Goal: Information Seeking & Learning: Learn about a topic

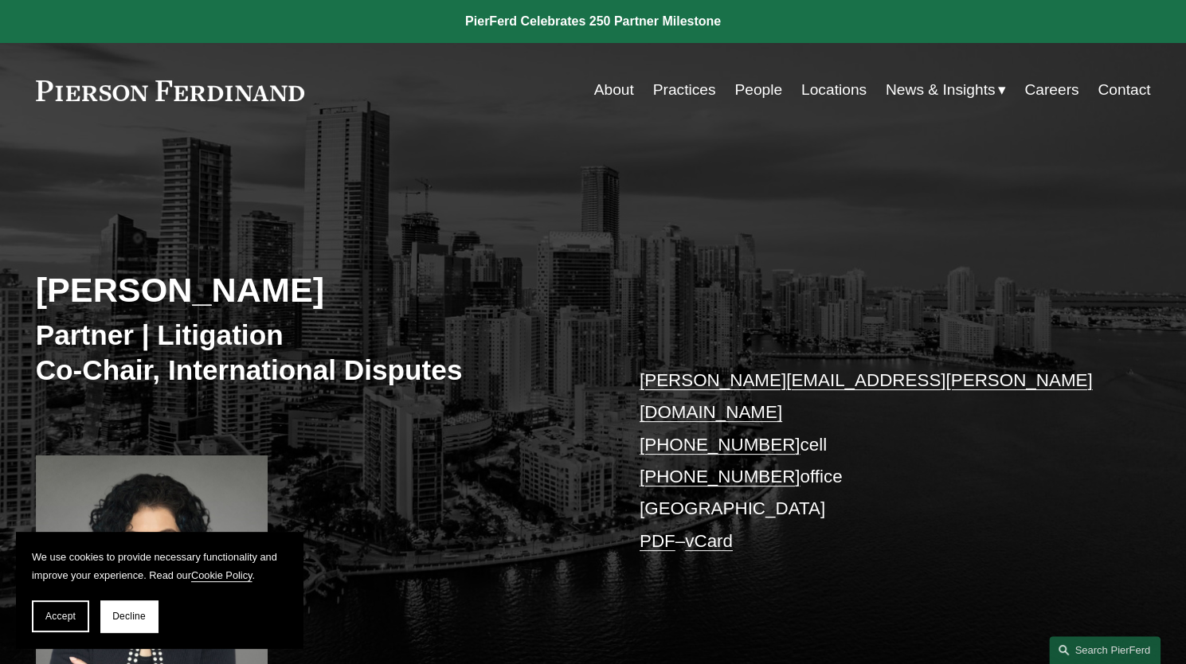
click at [703, 92] on link "Practices" at bounding box center [684, 90] width 63 height 30
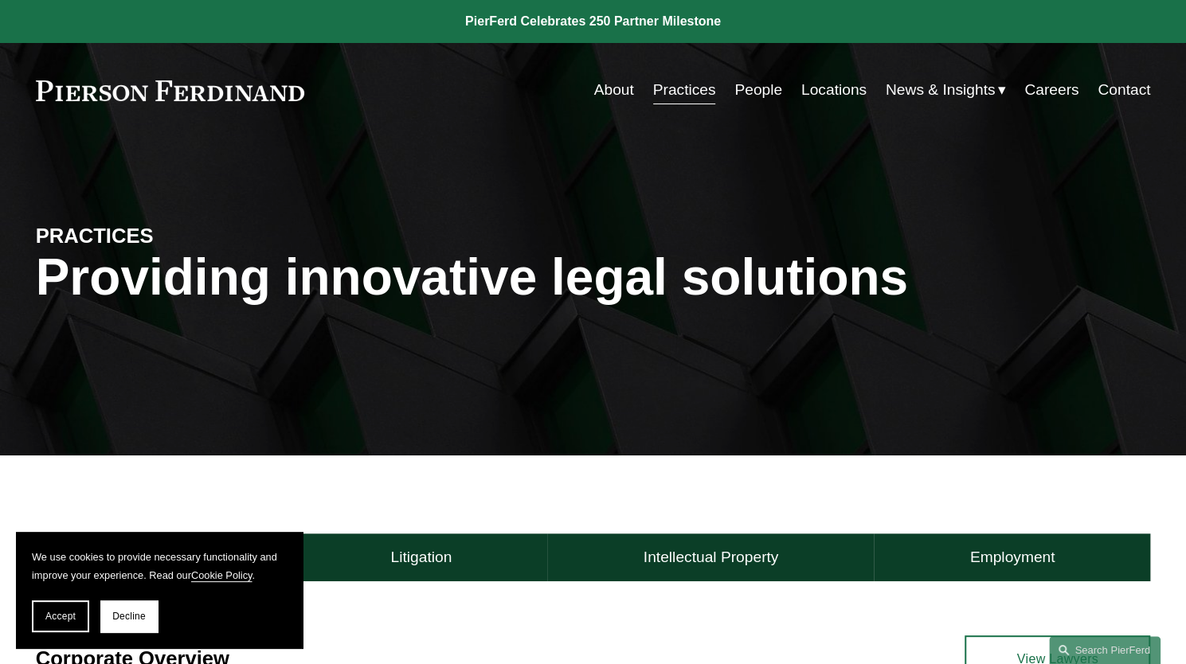
click at [771, 93] on link "People" at bounding box center [758, 90] width 48 height 30
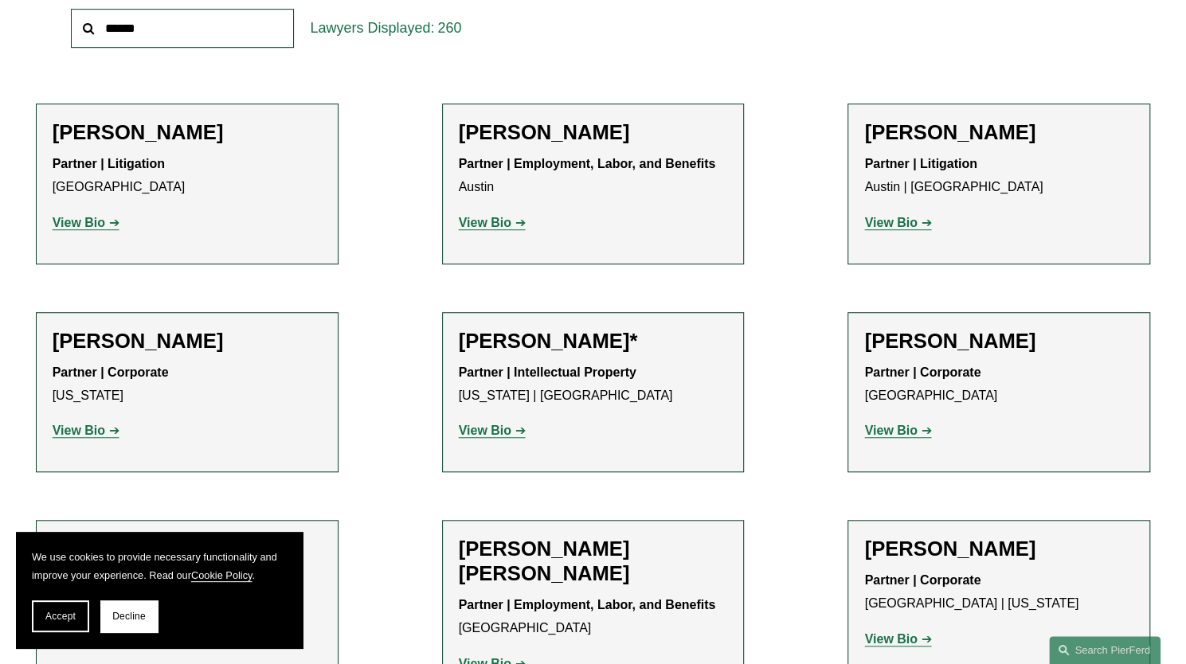
scroll to position [637, 0]
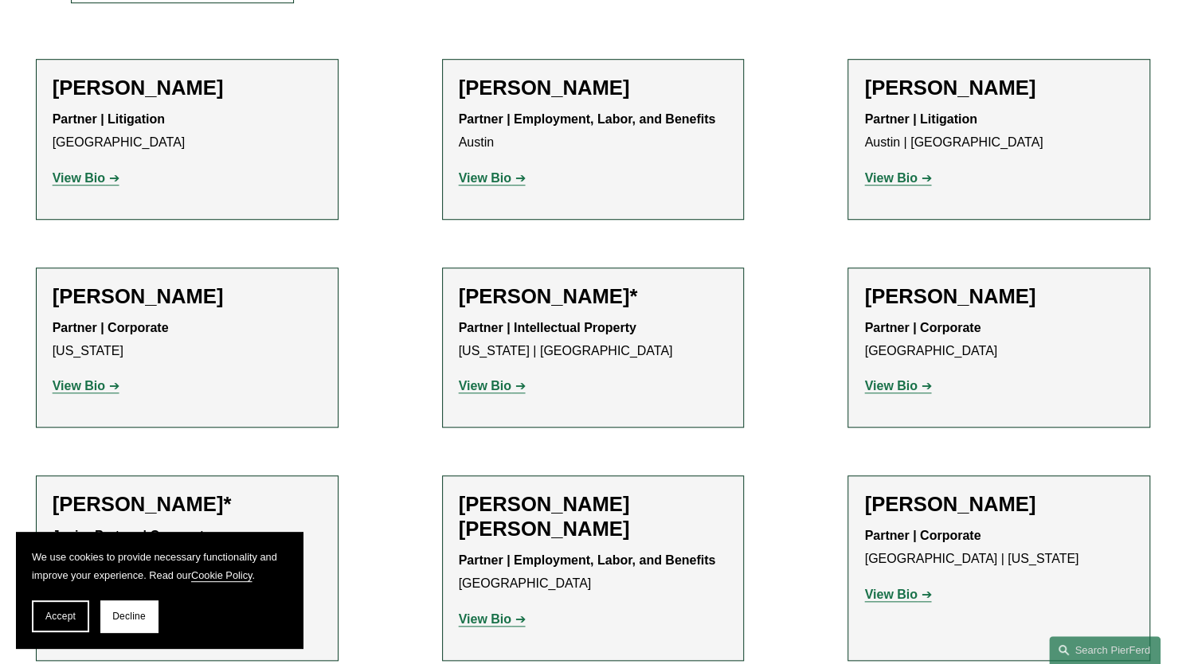
drag, startPoint x: 1086, startPoint y: 292, endPoint x: 962, endPoint y: 400, distance: 163.7
click at [962, 400] on div "Christine Amrhein Partner | Corporate Denver View Bio Location: Denver; Departm…" at bounding box center [998, 347] width 269 height 127
click at [916, 417] on li "Christine Amrhein Partner | Corporate Denver View Bio Location: Denver; Departm…" at bounding box center [999, 348] width 303 height 161
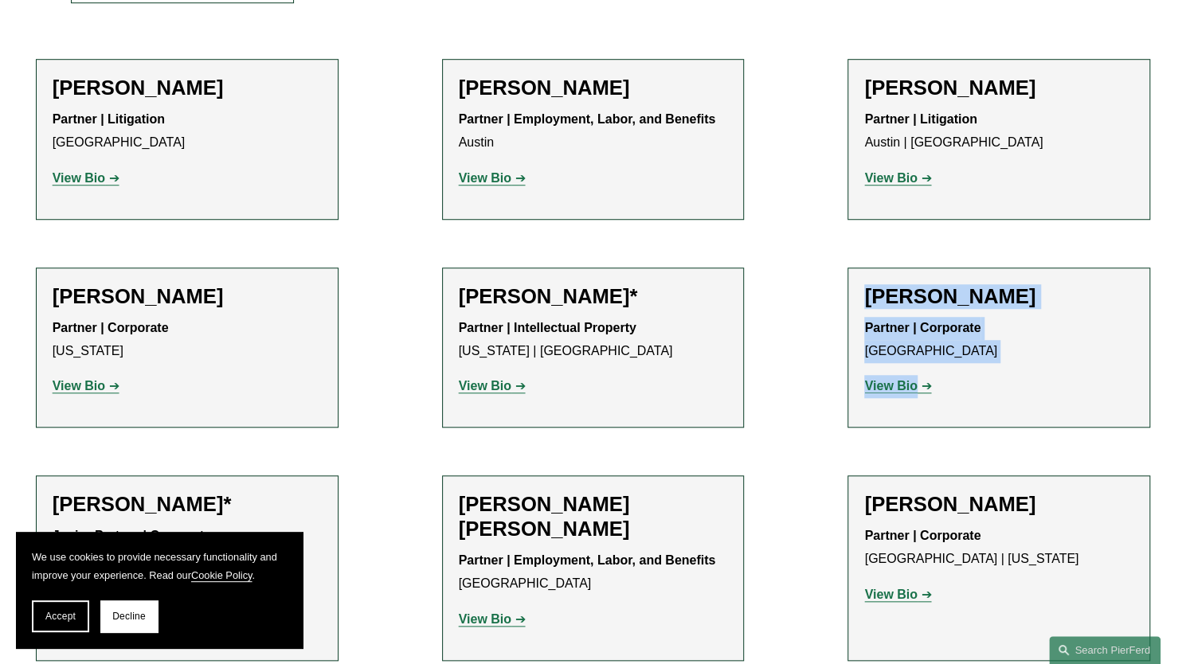
drag, startPoint x: 922, startPoint y: 417, endPoint x: 864, endPoint y: 280, distance: 148.5
click at [864, 280] on li "Christine Amrhein Partner | Corporate Denver View Bio Location: Denver; Departm…" at bounding box center [999, 348] width 303 height 161
click at [871, 291] on h2 "Christine Amrhein" at bounding box center [998, 296] width 269 height 25
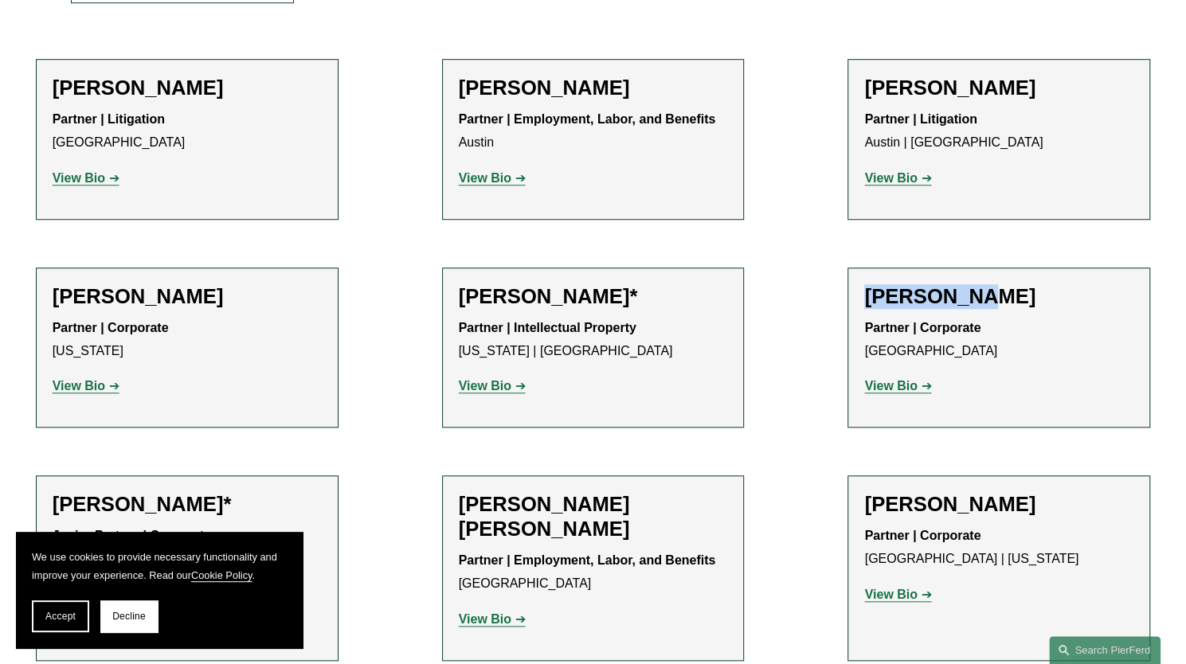
click at [871, 291] on h2 "Christine Amrhein" at bounding box center [998, 296] width 269 height 25
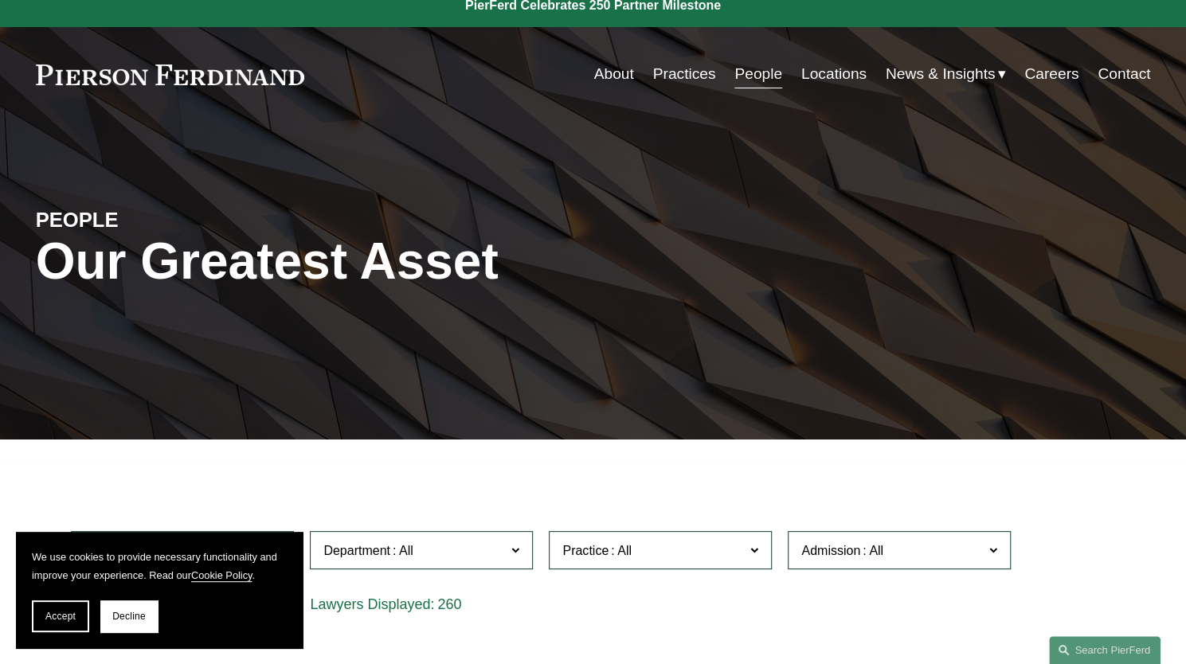
scroll to position [0, 0]
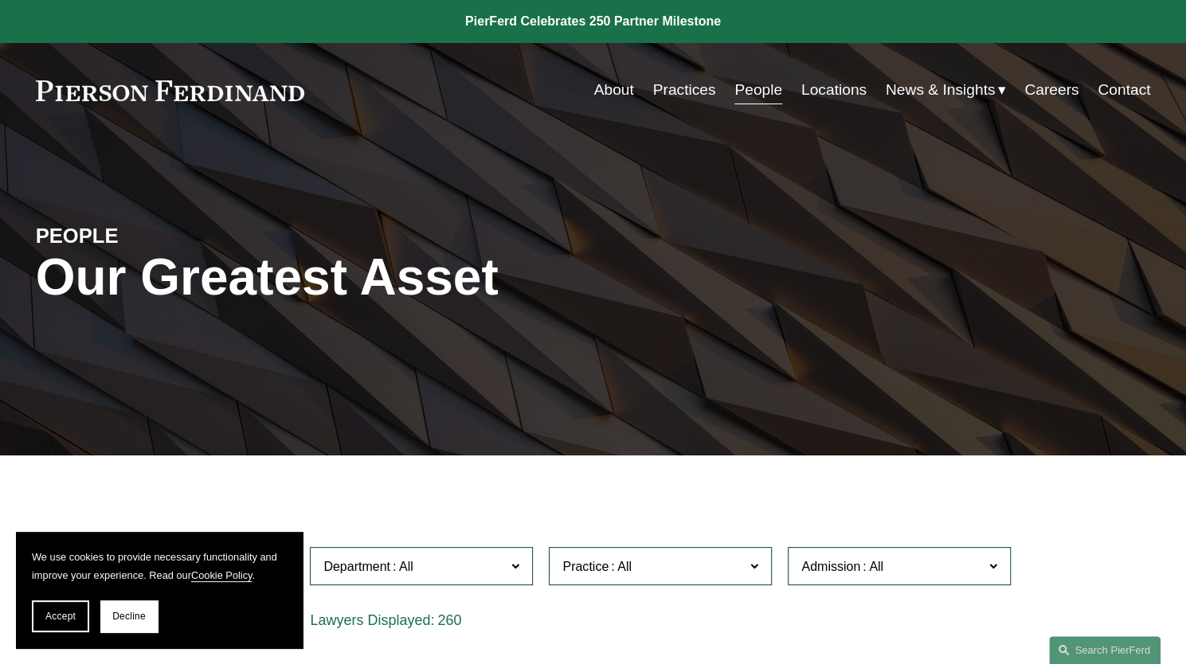
click at [679, 89] on link "Practices" at bounding box center [684, 90] width 63 height 30
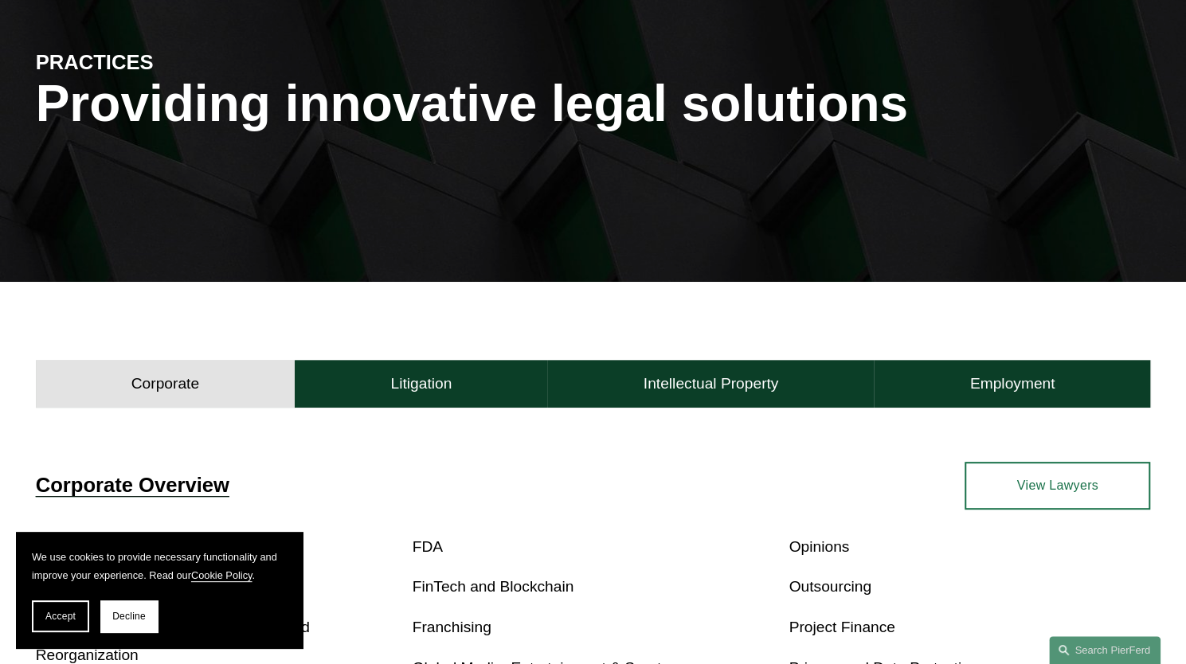
scroll to position [159, 0]
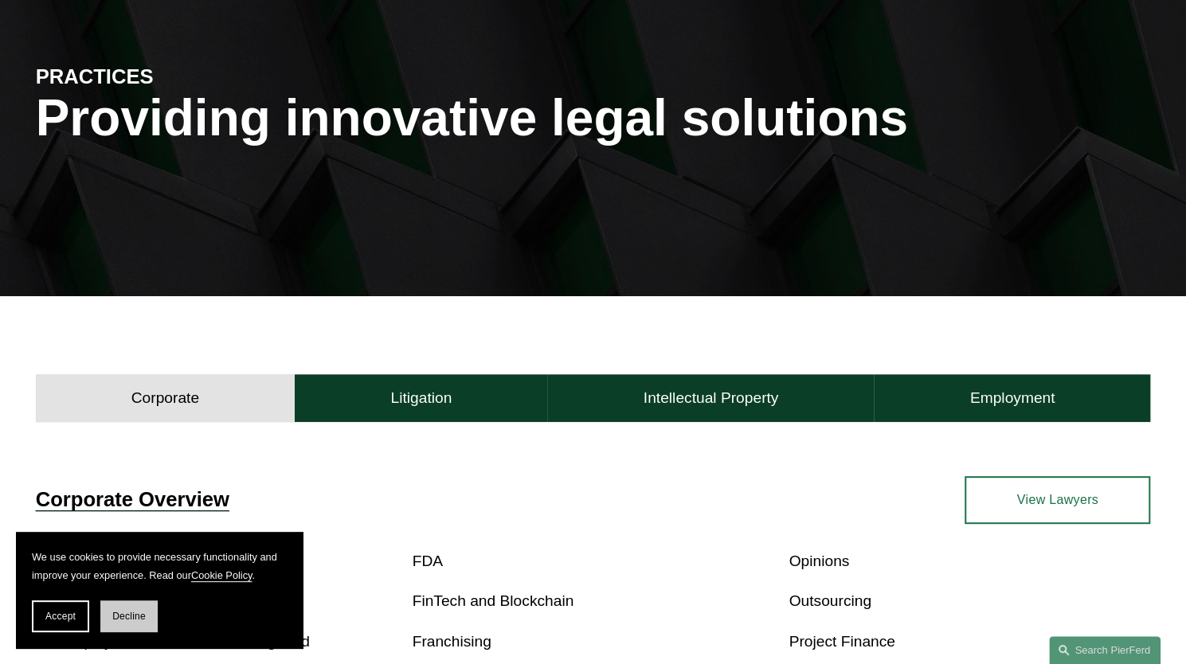
click at [133, 630] on button "Decline" at bounding box center [128, 617] width 57 height 32
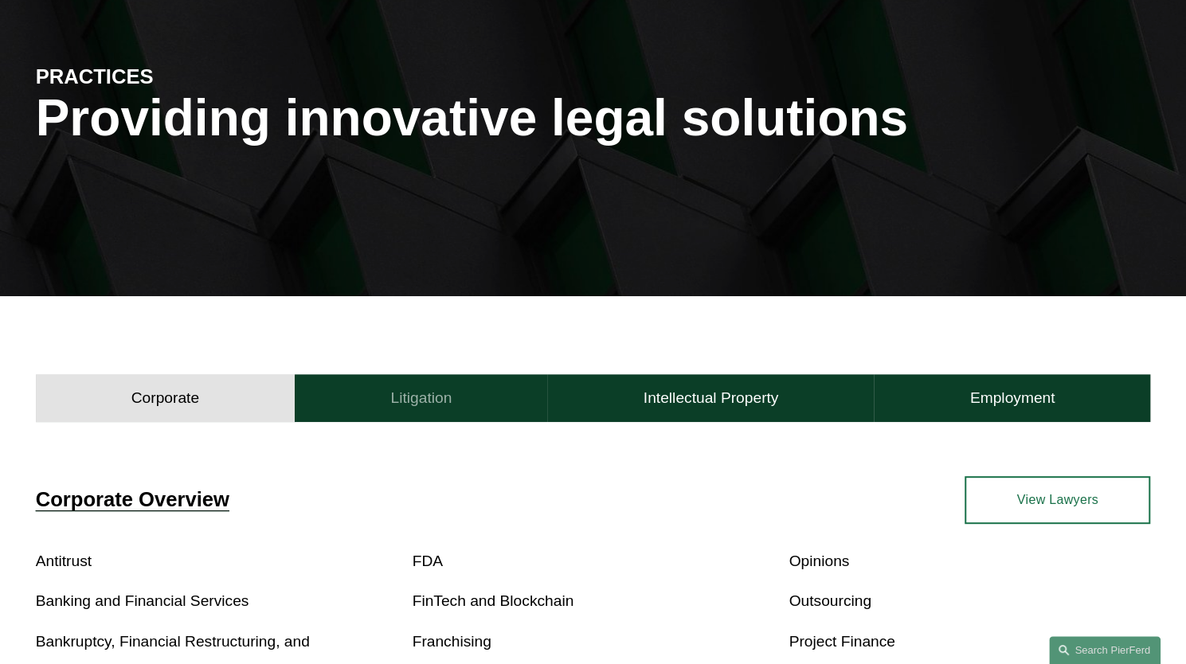
click at [393, 395] on h4 "Litigation" at bounding box center [420, 398] width 61 height 19
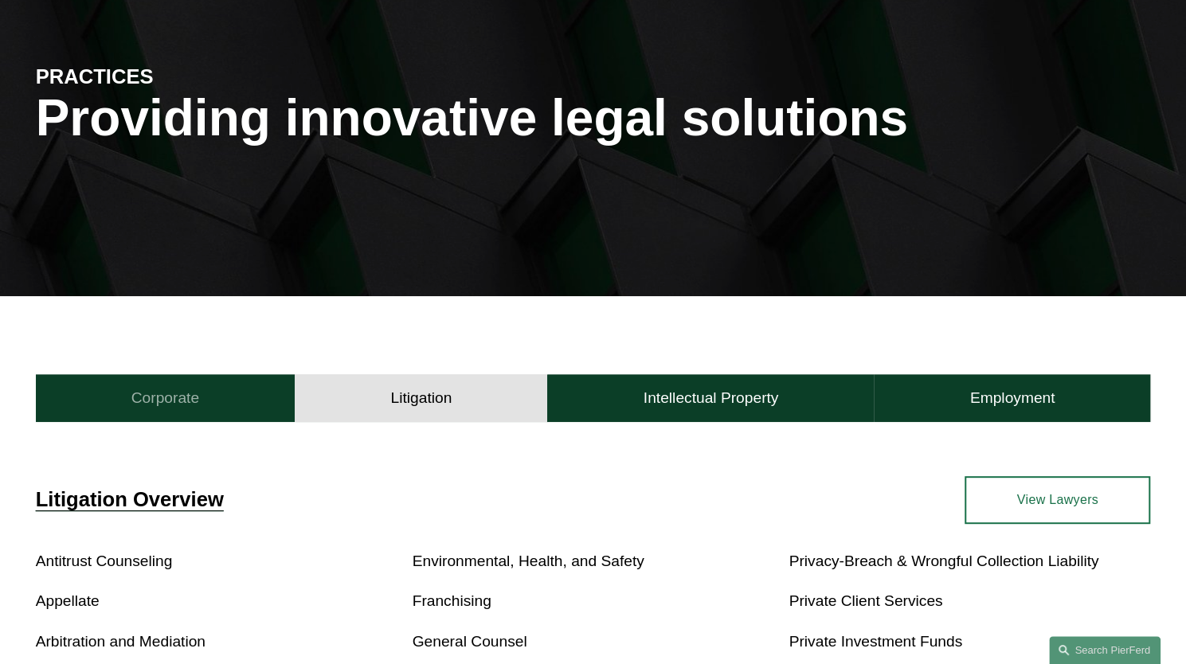
click at [233, 408] on button "Corporate" at bounding box center [166, 398] width 260 height 48
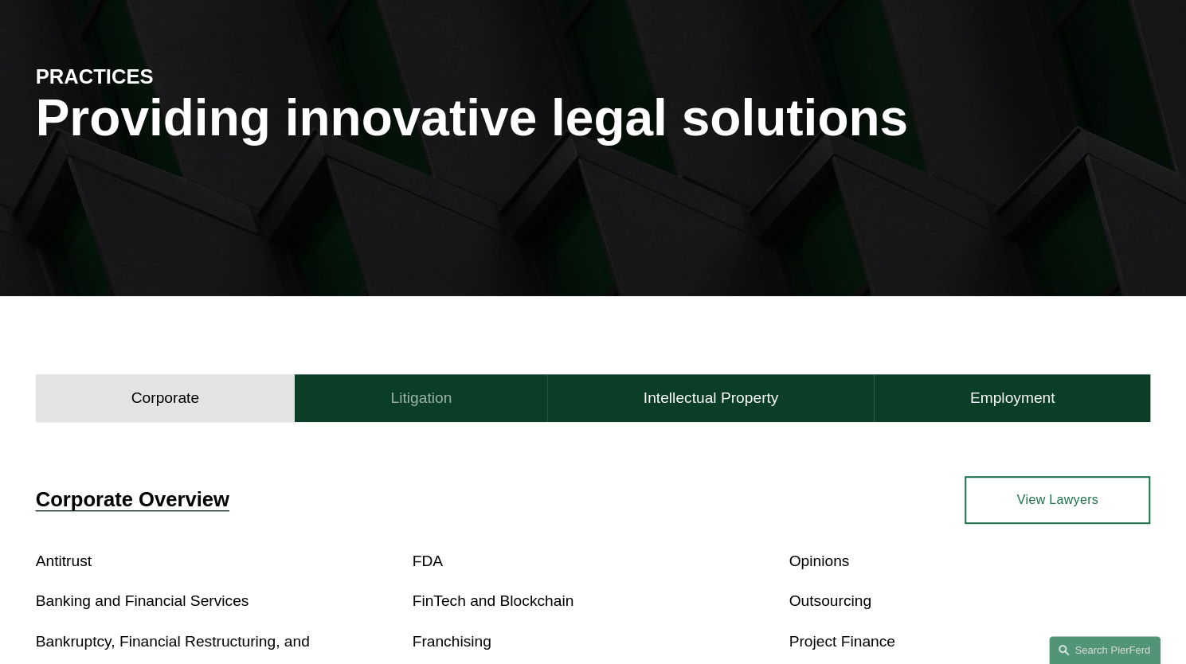
click at [481, 393] on button "Litigation" at bounding box center [421, 398] width 253 height 48
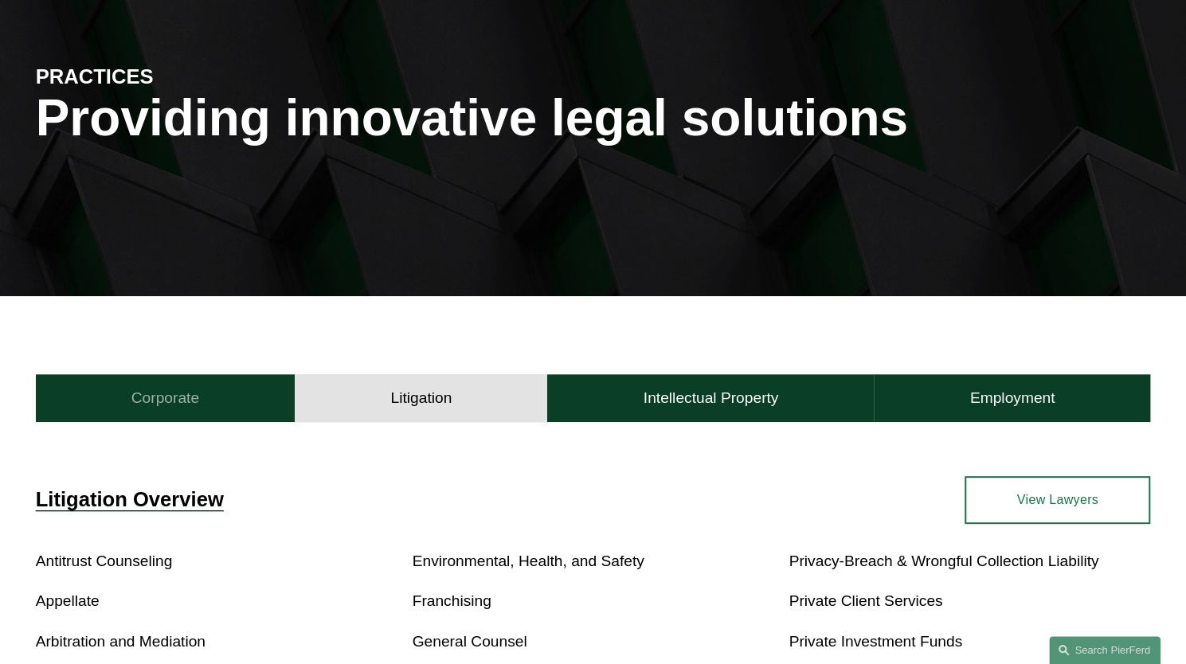
click at [242, 405] on button "Corporate" at bounding box center [166, 398] width 260 height 48
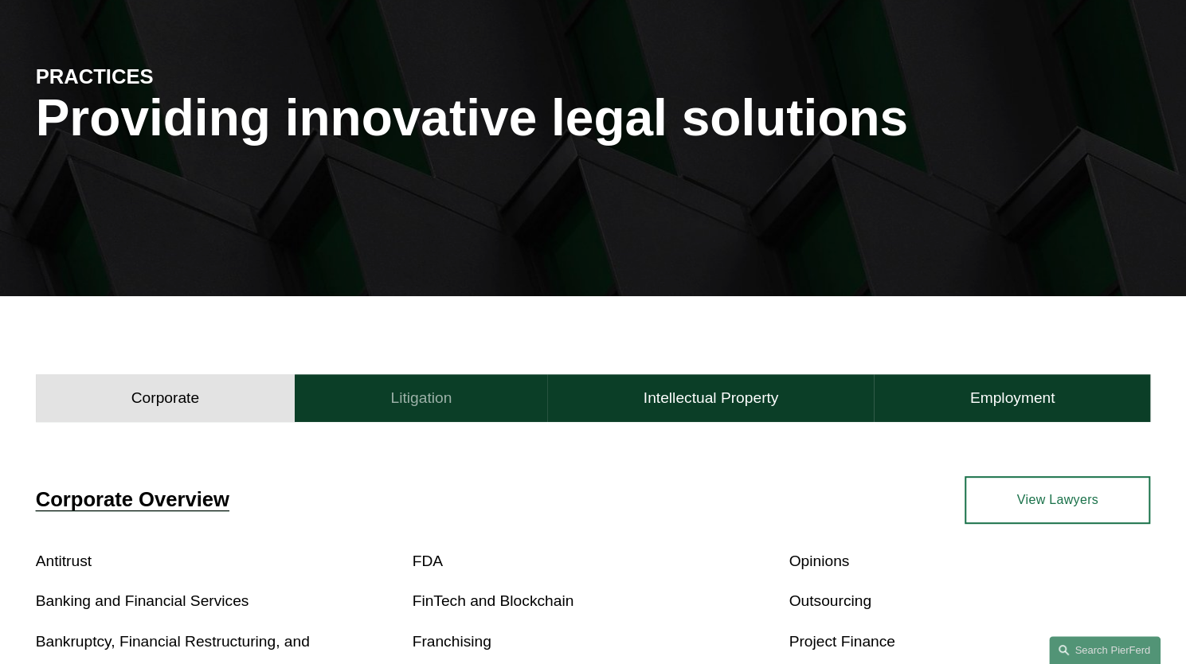
click at [343, 412] on button "Litigation" at bounding box center [421, 398] width 253 height 48
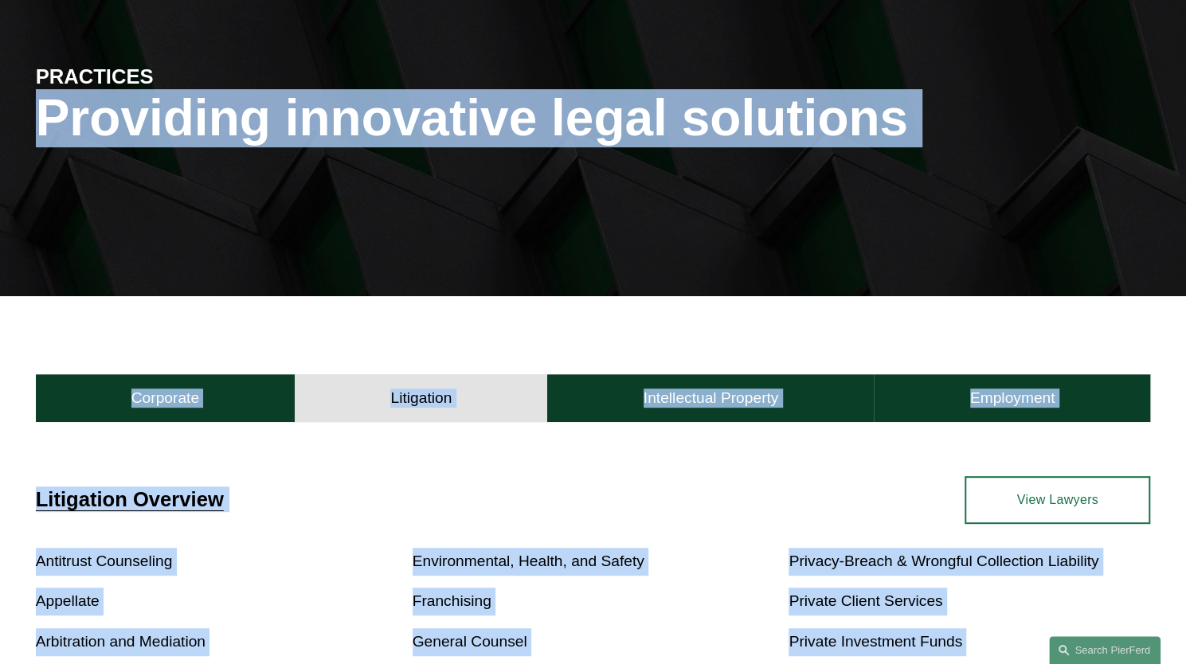
drag, startPoint x: 1009, startPoint y: 506, endPoint x: 13, endPoint y: 260, distance: 1026.3
click at [13, 260] on article "PRACTICES Providing innovative legal solutions Litigation Corporate Litigation …" at bounding box center [593, 530] width 1186 height 1379
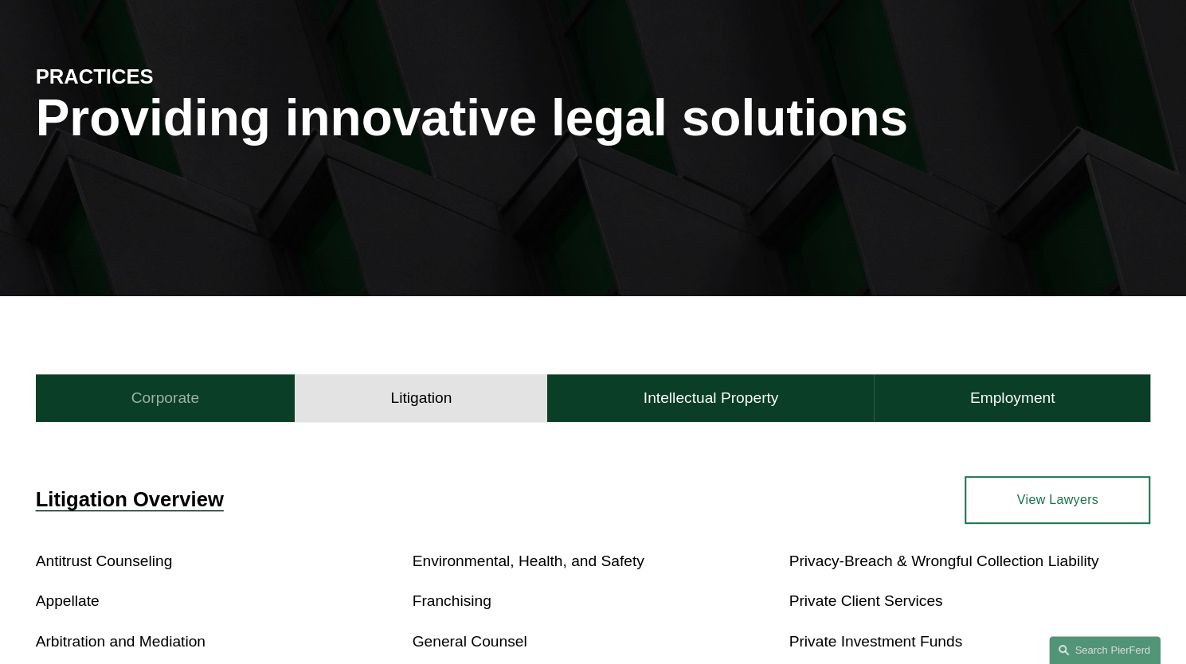
click at [194, 405] on h4 "Corporate" at bounding box center [165, 398] width 68 height 19
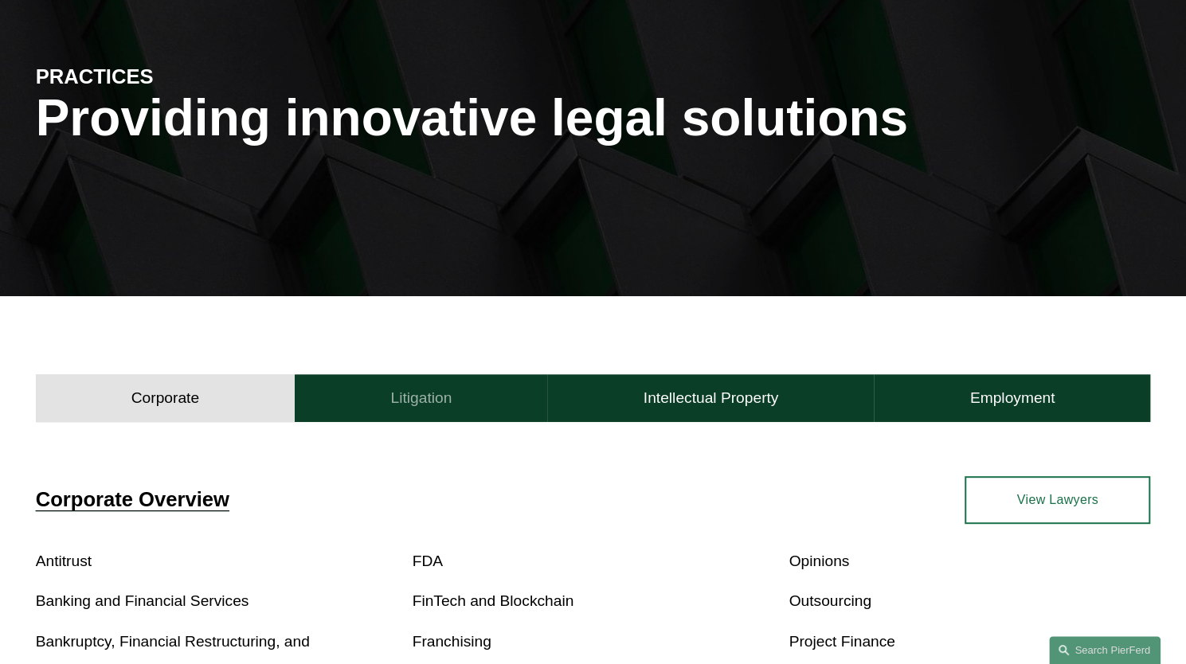
click at [420, 398] on h4 "Litigation" at bounding box center [420, 398] width 61 height 19
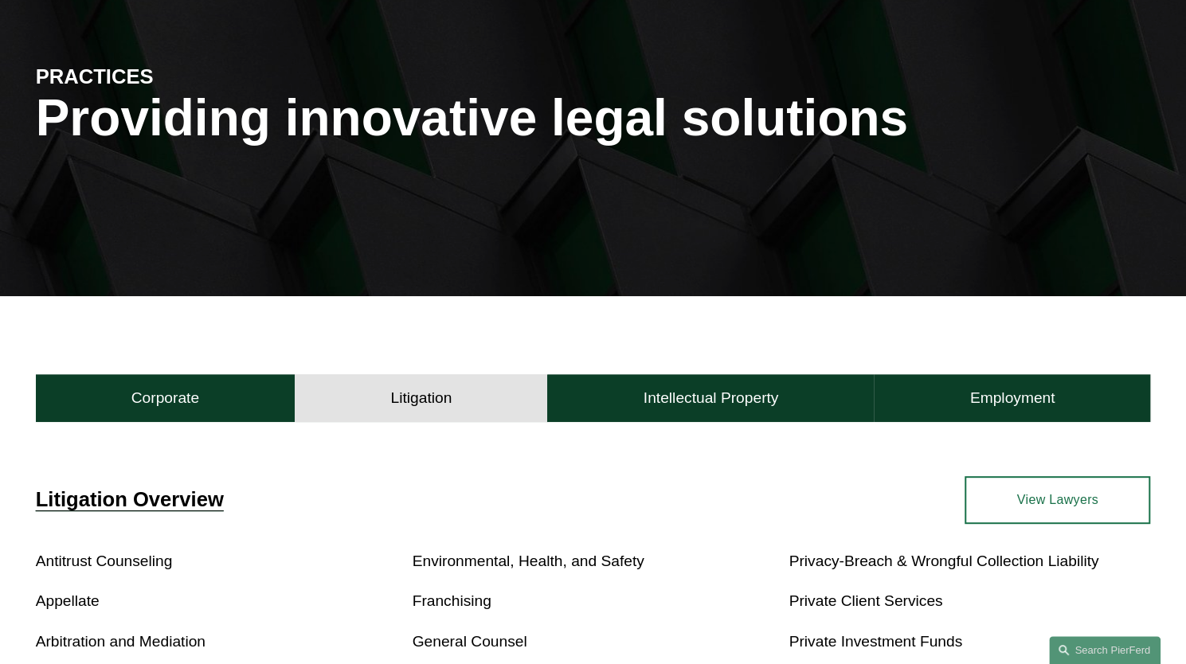
click at [241, 392] on button "Corporate" at bounding box center [166, 398] width 260 height 48
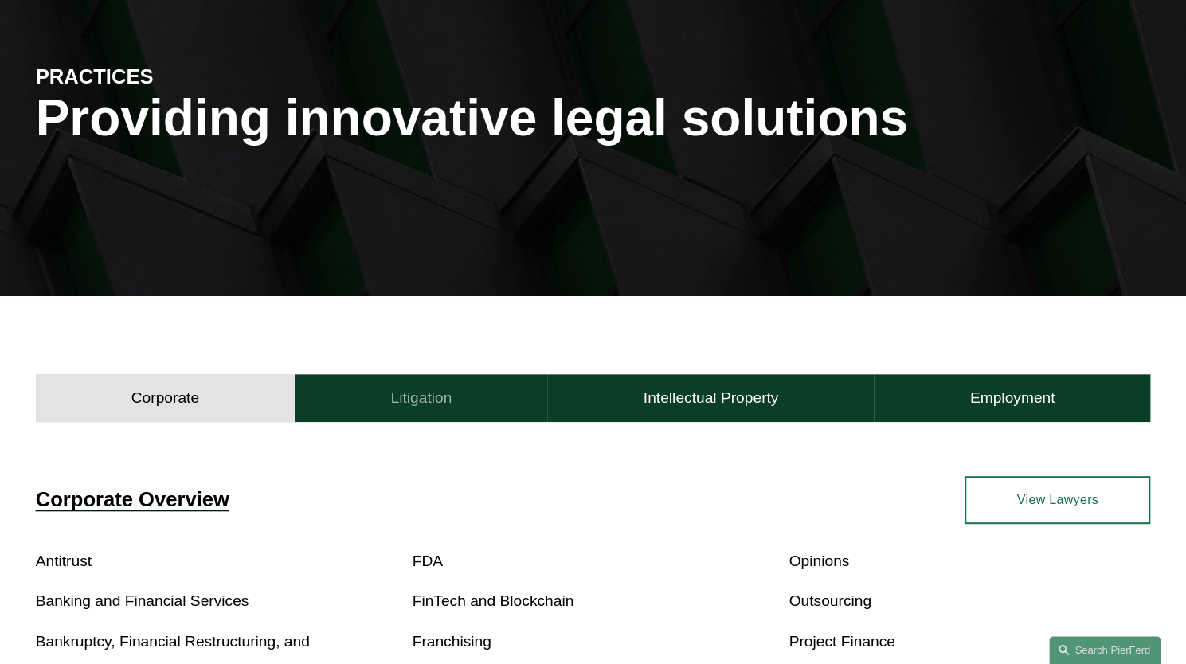
click at [373, 396] on button "Litigation" at bounding box center [421, 398] width 253 height 48
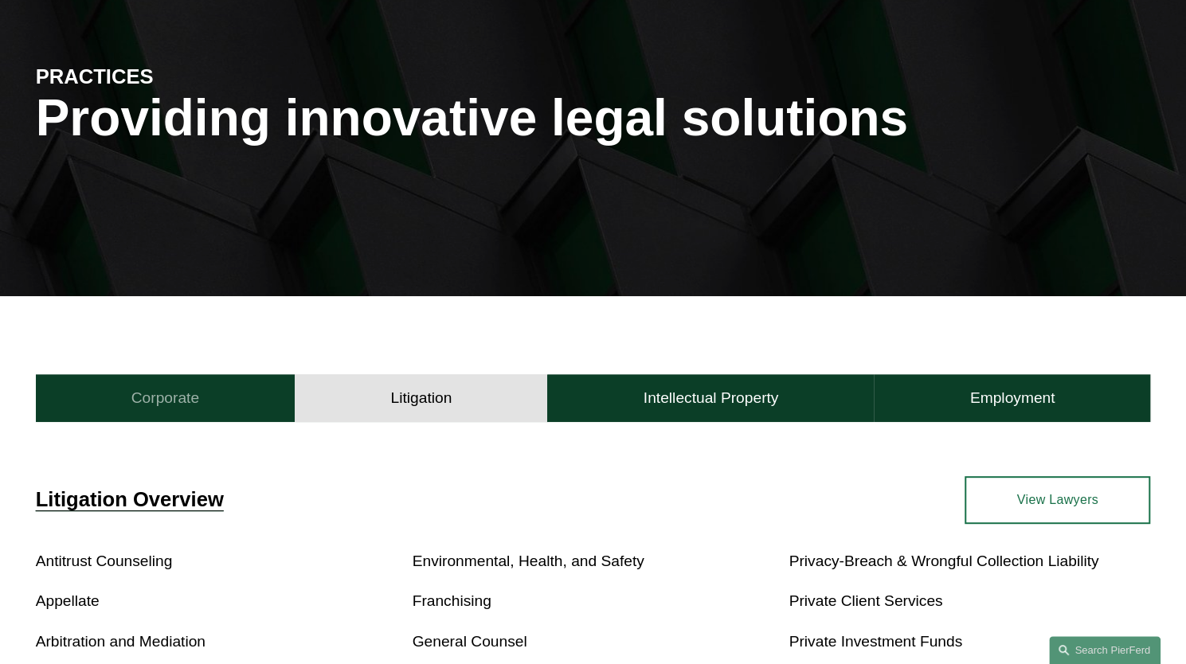
click at [190, 386] on button "Corporate" at bounding box center [166, 398] width 260 height 48
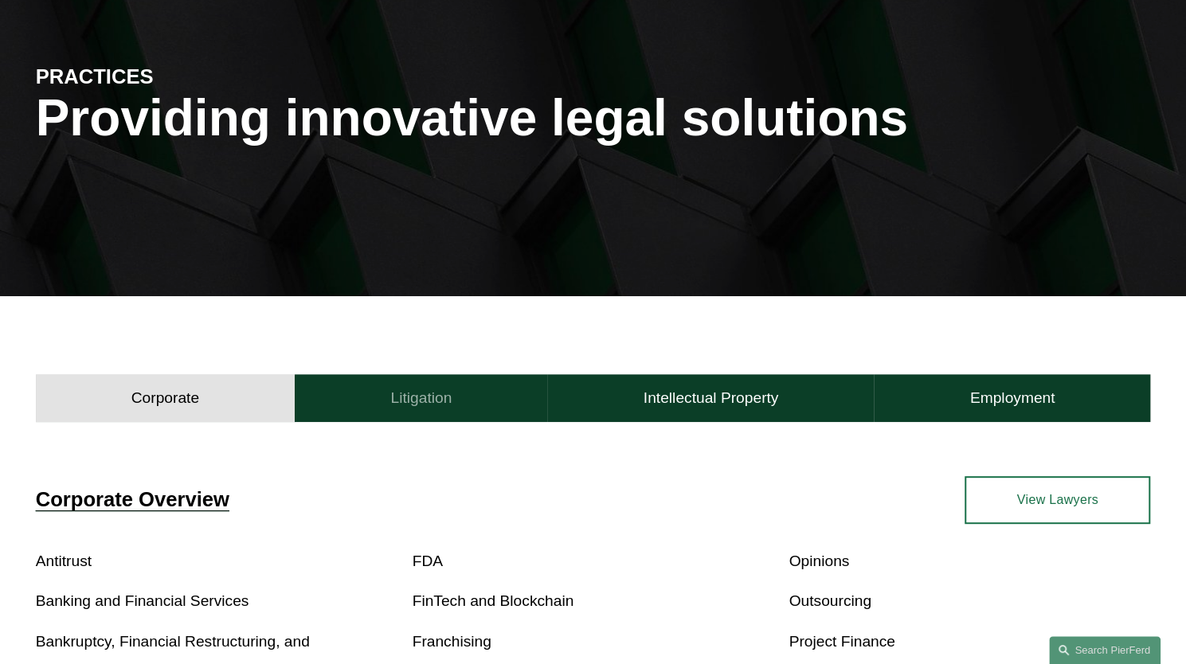
click at [409, 418] on button "Litigation" at bounding box center [421, 398] width 253 height 48
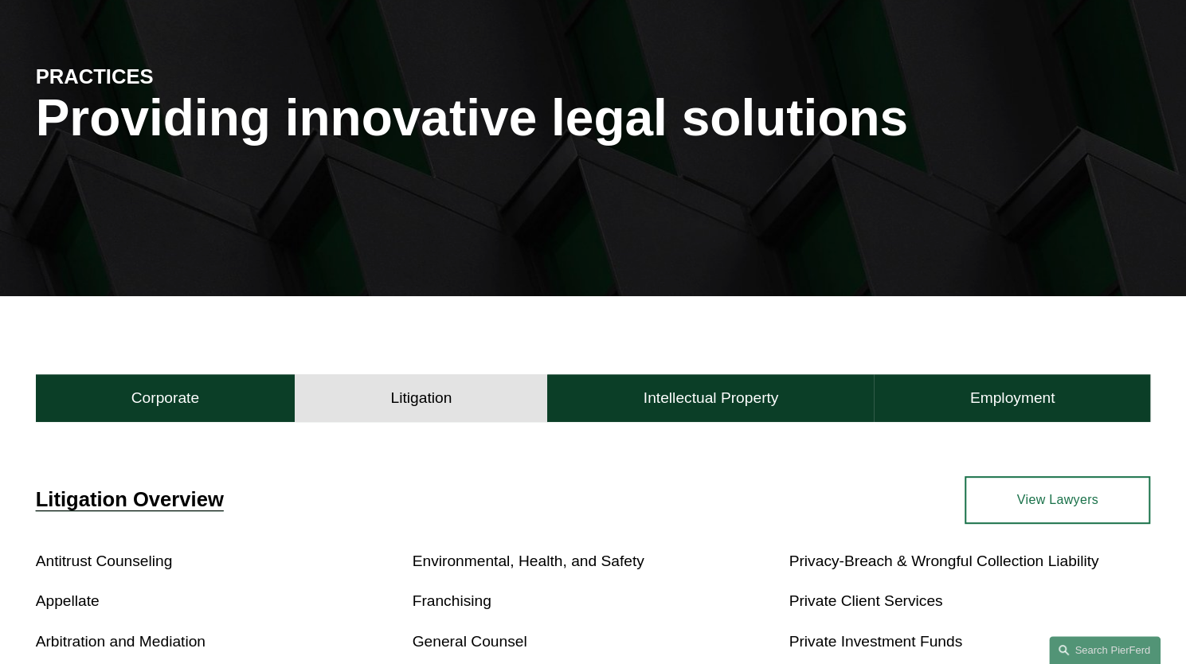
click at [237, 408] on button "Corporate" at bounding box center [166, 398] width 260 height 48
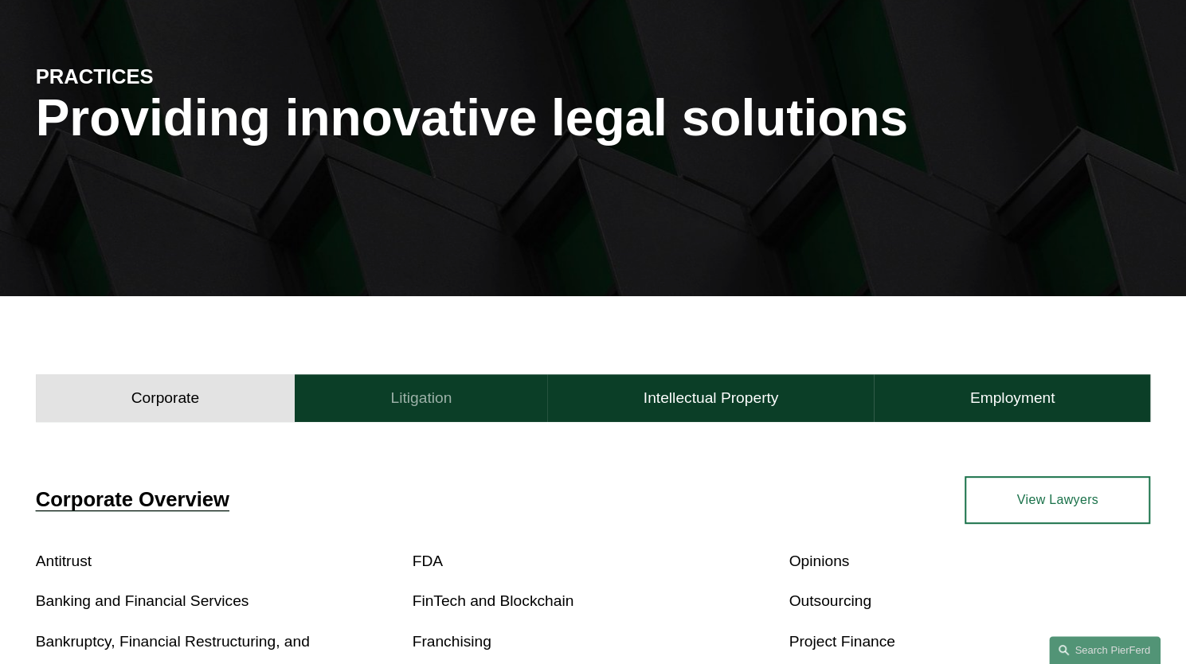
click at [382, 402] on button "Litigation" at bounding box center [421, 398] width 253 height 48
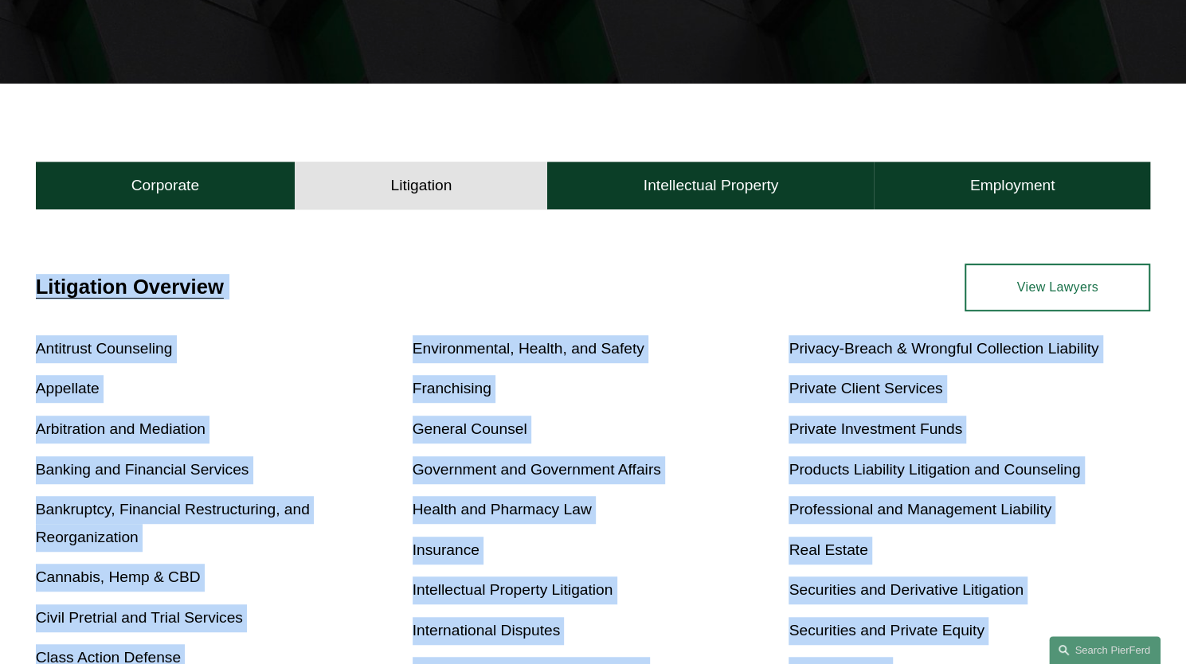
scroll to position [319, 0]
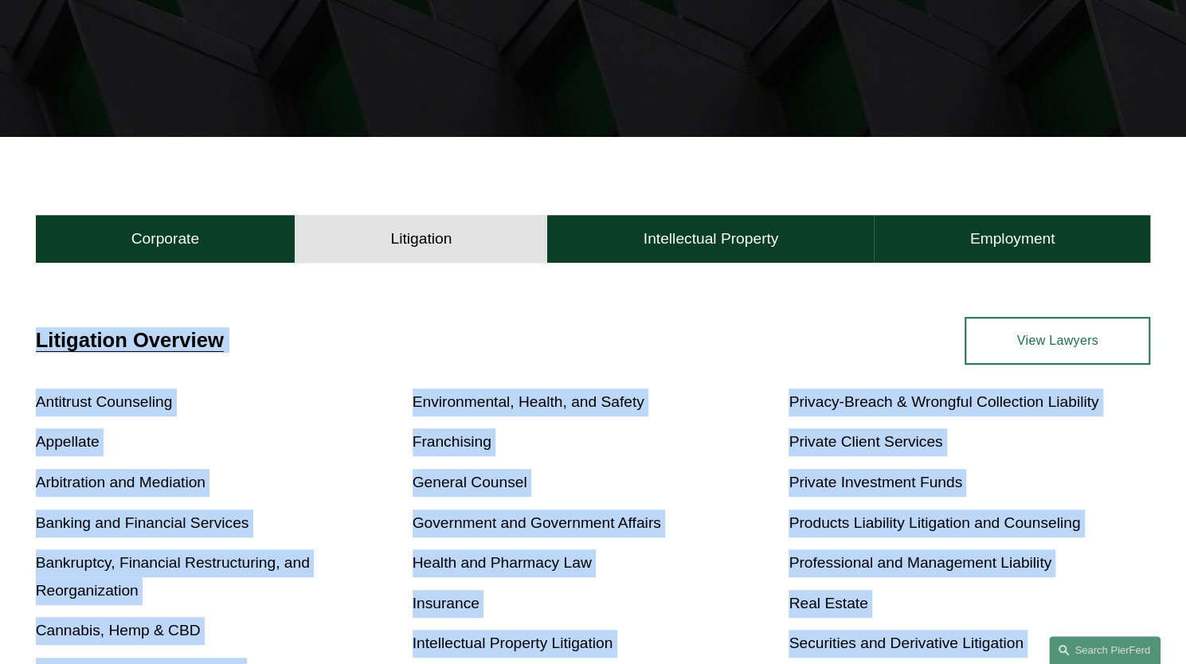
drag, startPoint x: 1039, startPoint y: 358, endPoint x: 2, endPoint y: 296, distance: 1039.1
click at [2, 296] on div "Litigation Overview Antitrust Counseling Appellate Arbitration and Mediation Ba…" at bounding box center [593, 663] width 1186 height 789
click at [165, 280] on div "Litigation Overview Antitrust Counseling Appellate Arbitration and Mediation Ba…" at bounding box center [593, 663] width 1186 height 789
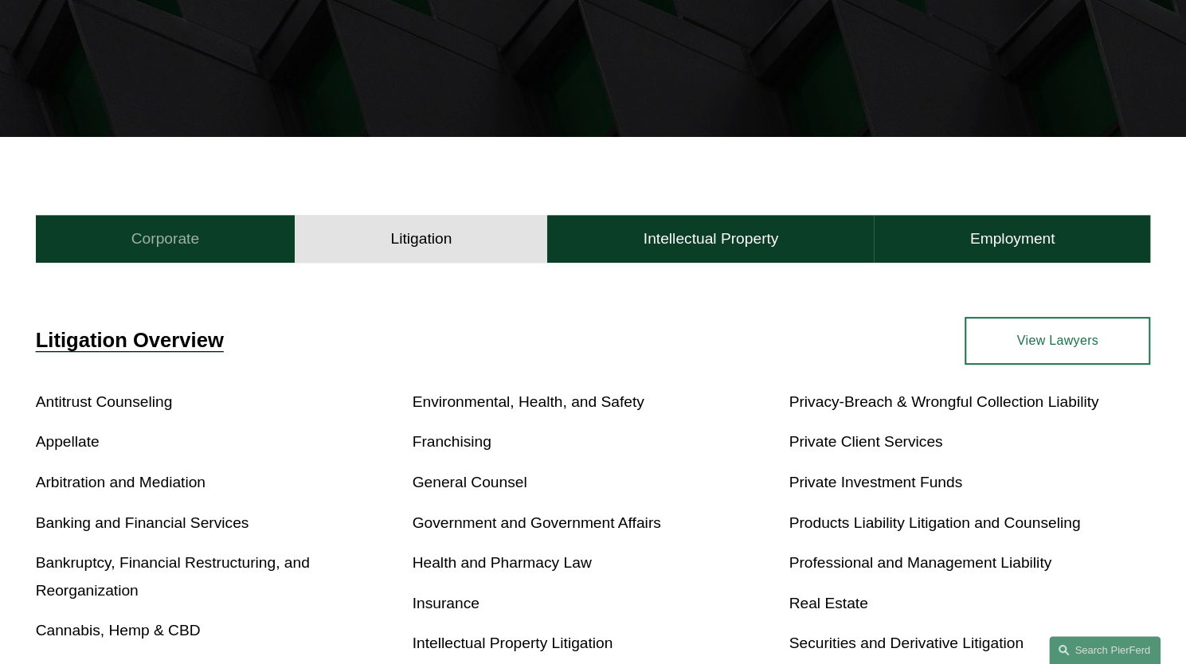
click at [202, 237] on button "Corporate" at bounding box center [166, 239] width 260 height 48
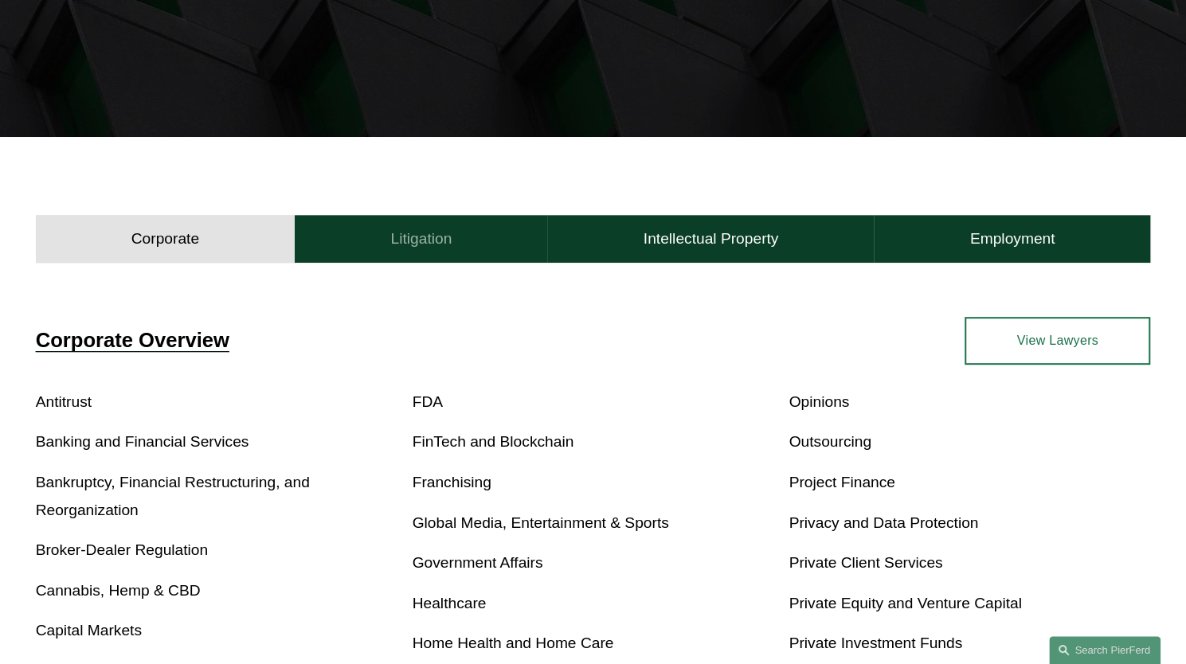
click at [392, 225] on button "Litigation" at bounding box center [421, 239] width 253 height 48
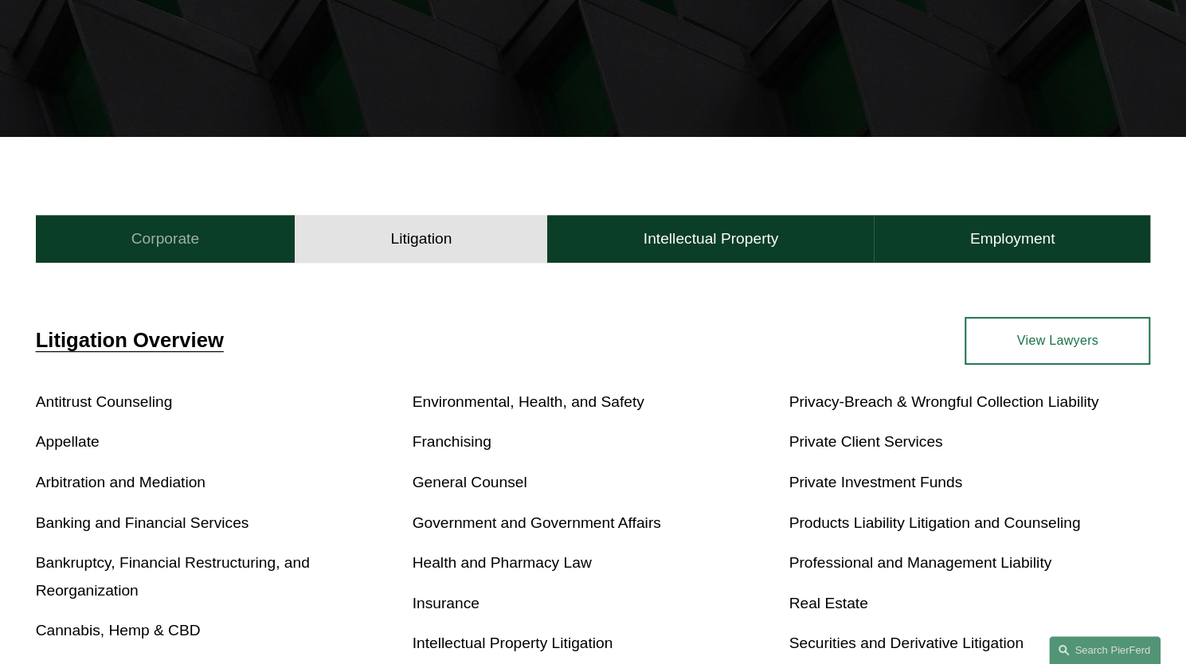
click at [236, 252] on button "Corporate" at bounding box center [166, 239] width 260 height 48
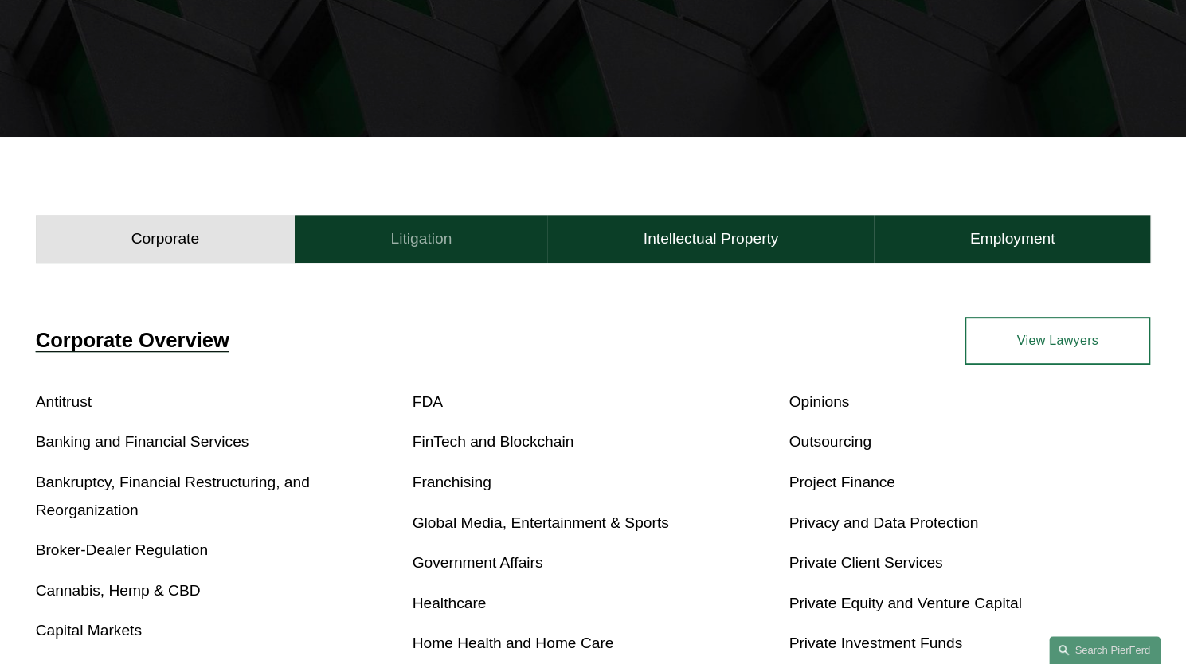
click at [351, 245] on button "Litigation" at bounding box center [421, 239] width 253 height 48
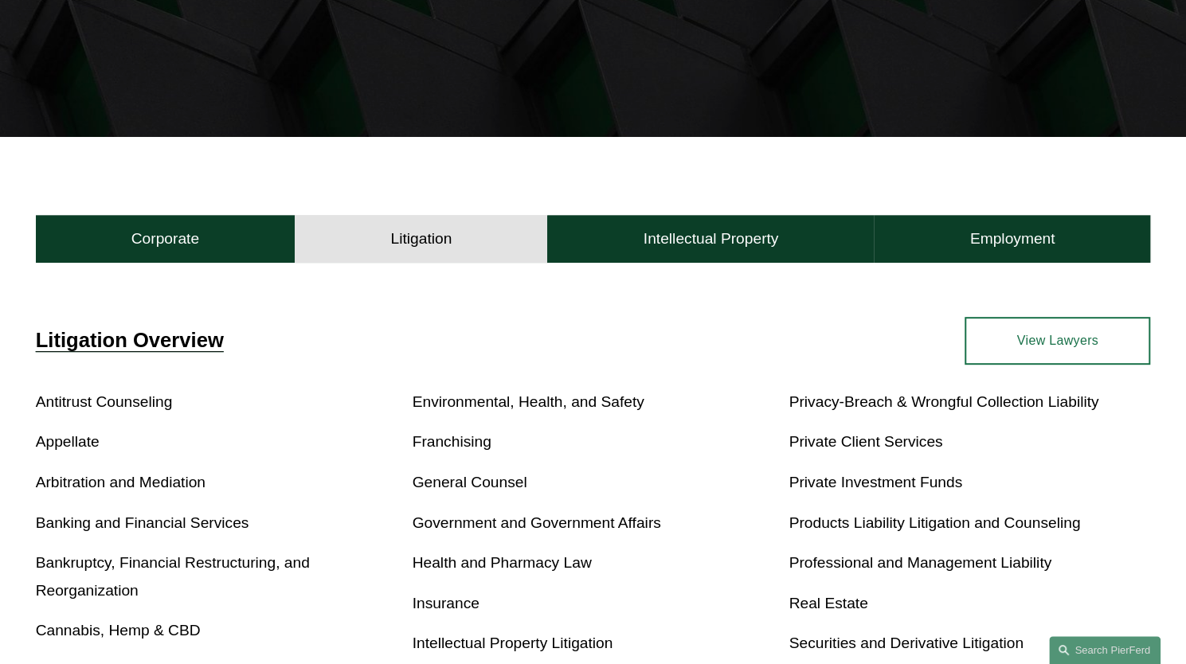
click at [217, 265] on div "Corporate Overview Antitrust Banking and Financial Services Bankruptcy, Financi…" at bounding box center [593, 661] width 1186 height 797
click at [233, 225] on button "Corporate" at bounding box center [166, 239] width 260 height 48
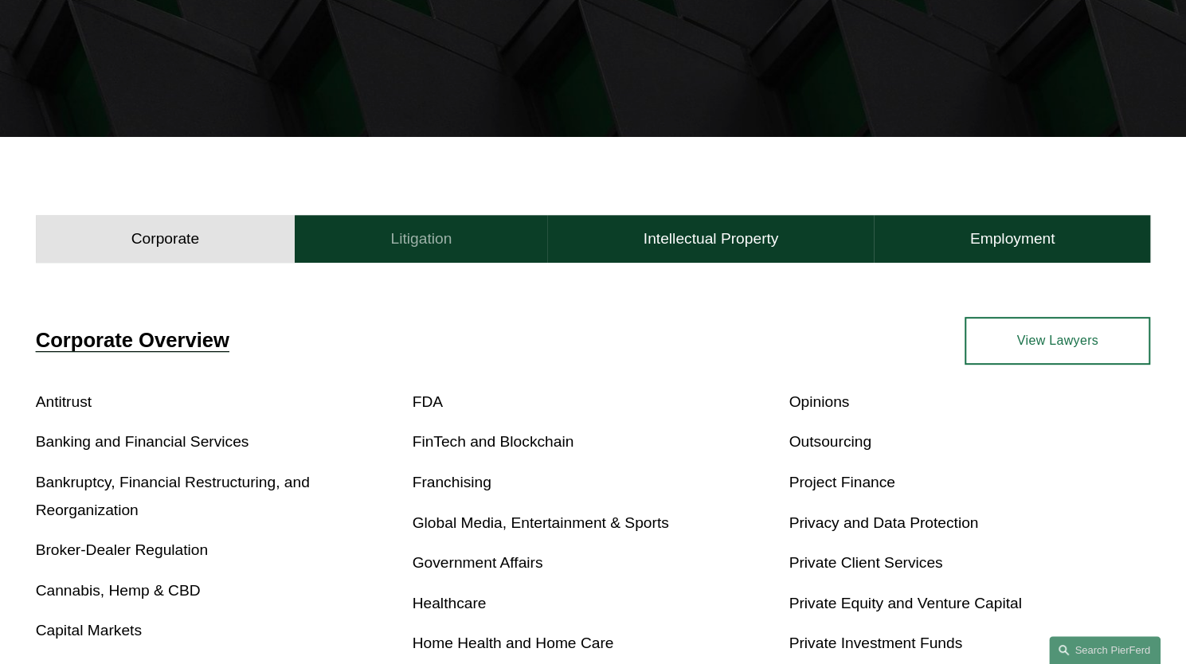
click at [339, 240] on button "Litigation" at bounding box center [421, 239] width 253 height 48
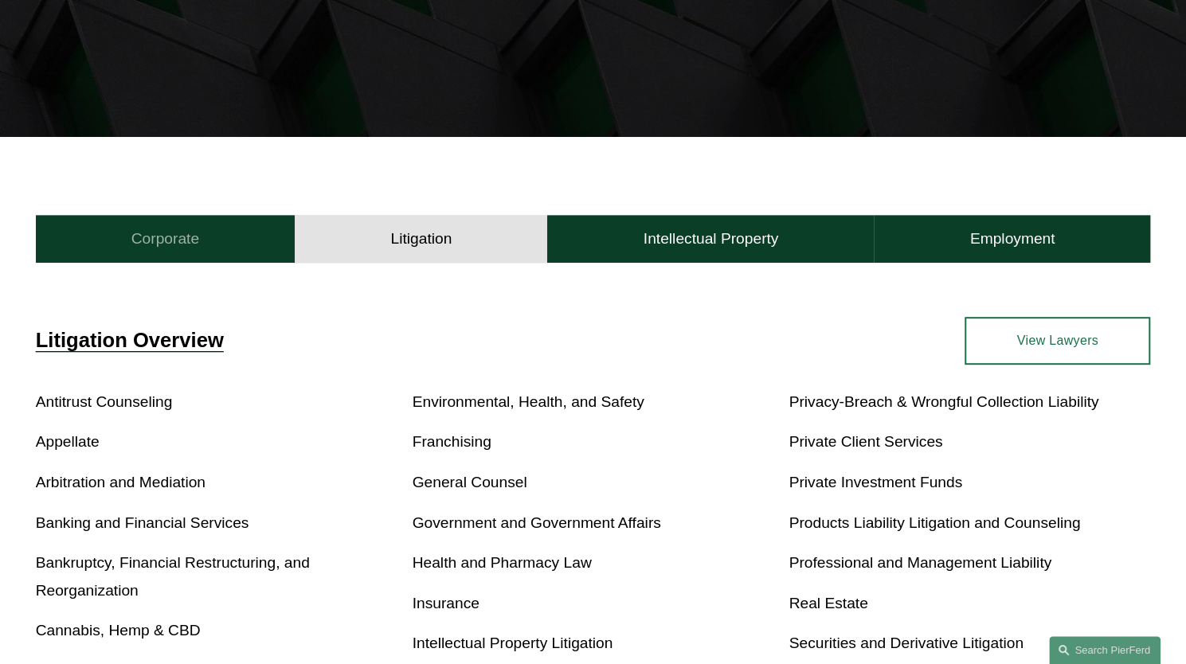
click at [252, 240] on button "Corporate" at bounding box center [166, 239] width 260 height 48
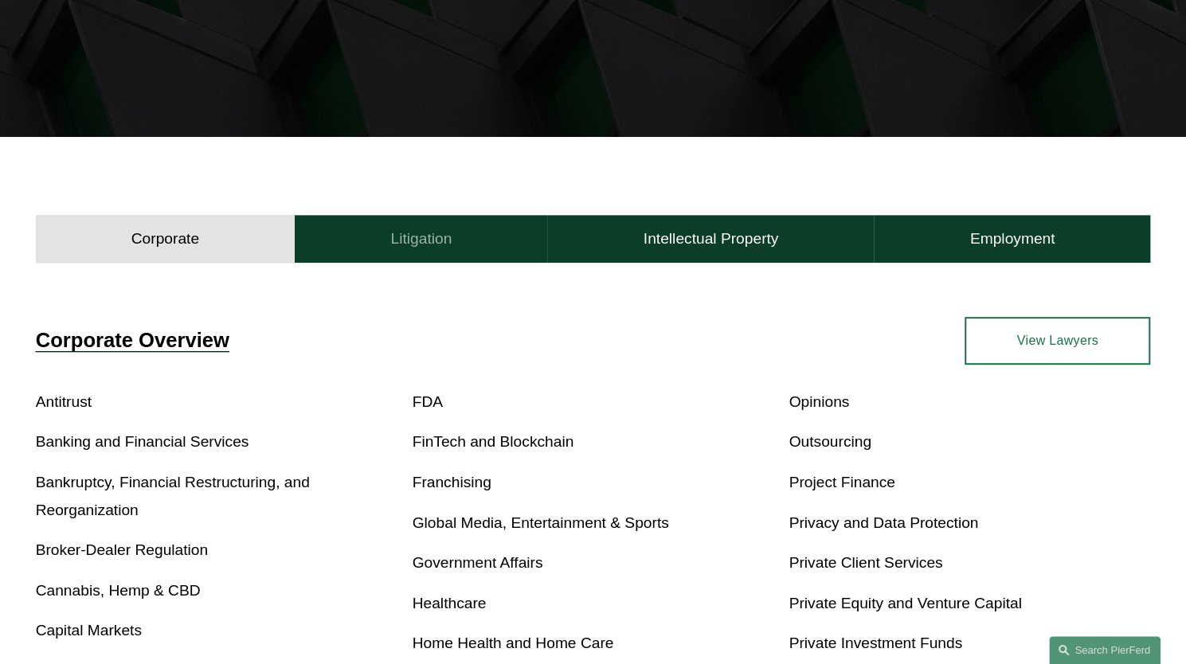
click at [484, 238] on button "Litigation" at bounding box center [421, 239] width 253 height 48
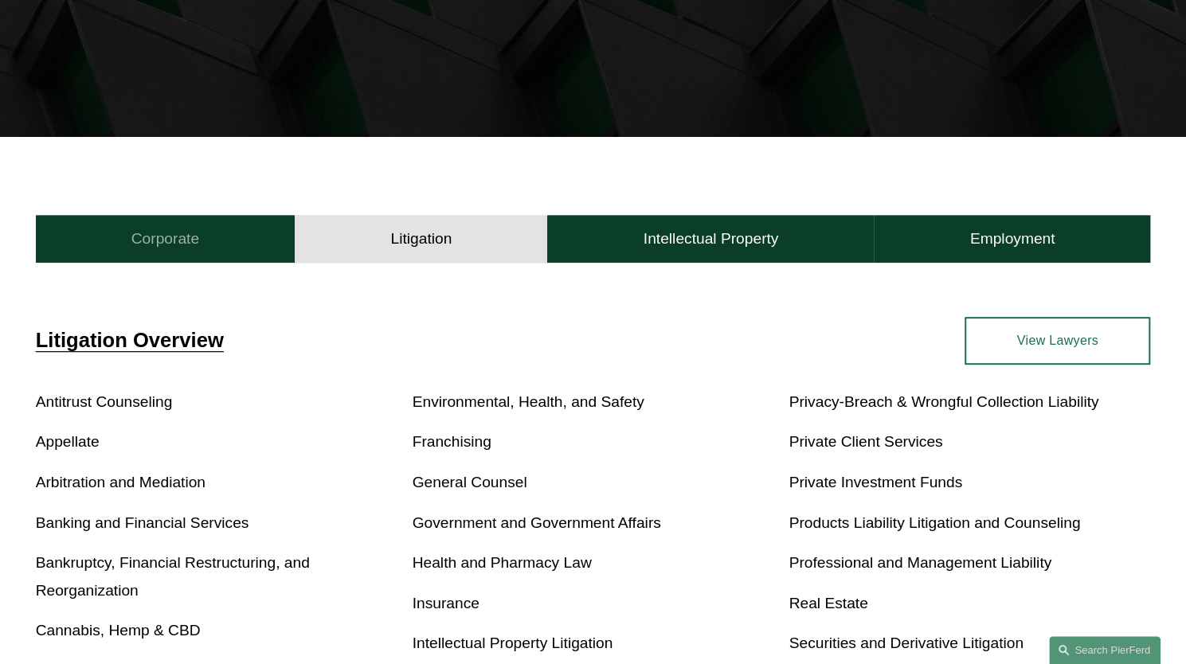
click at [229, 250] on button "Corporate" at bounding box center [166, 239] width 260 height 48
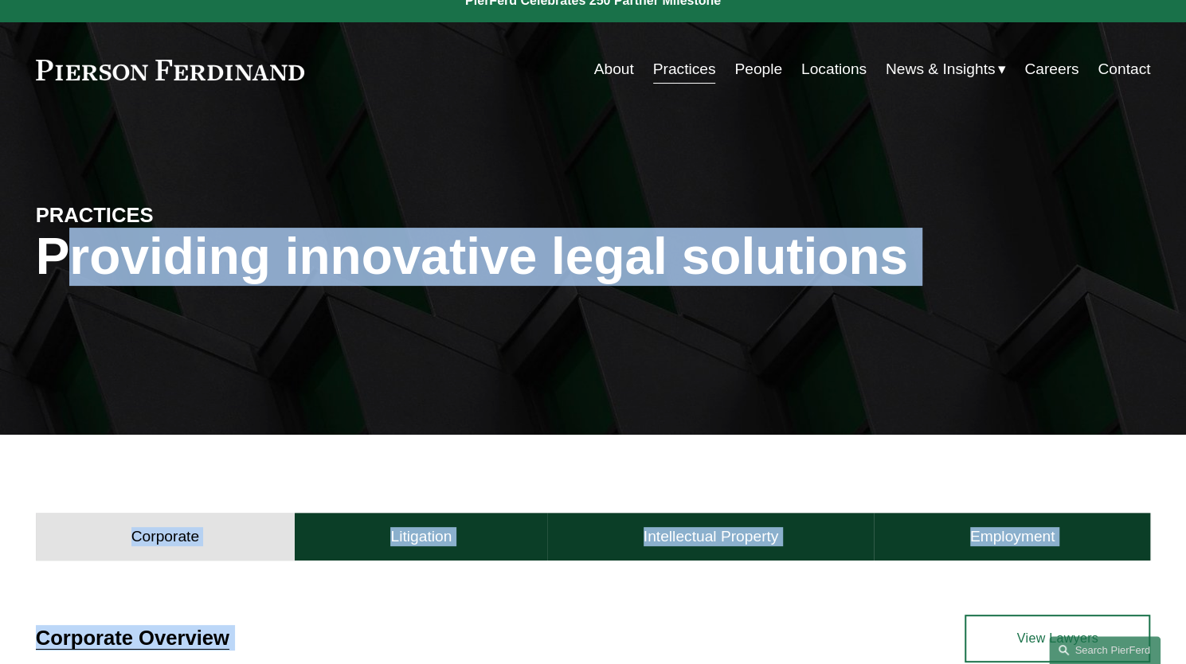
scroll to position [0, 0]
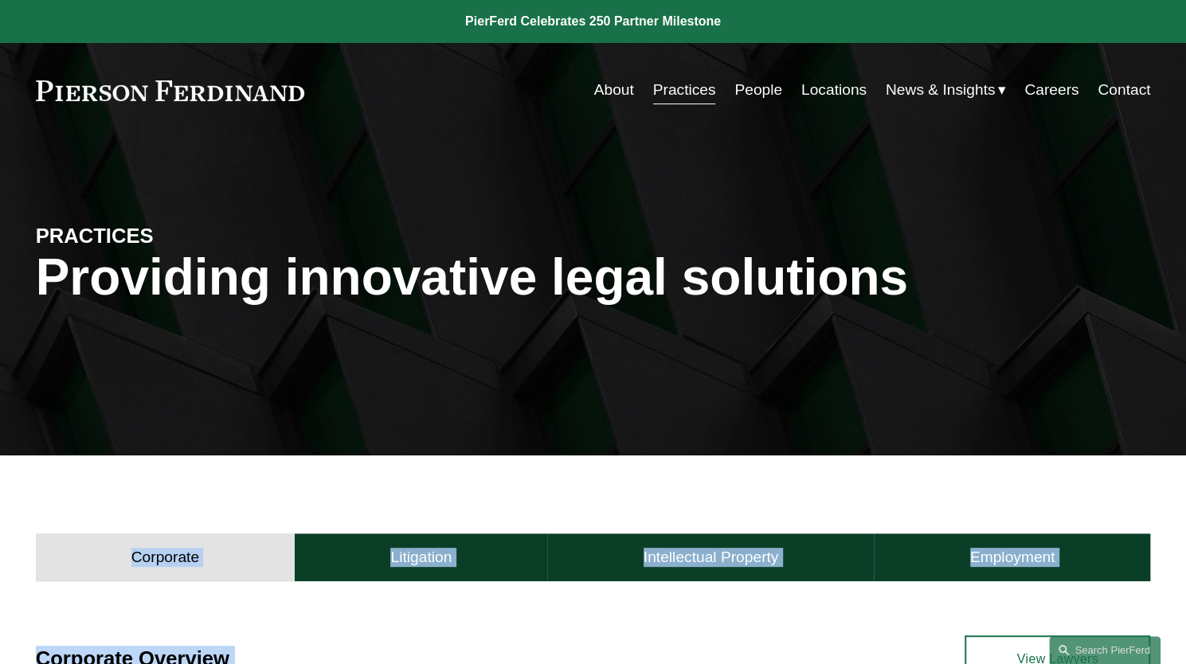
drag, startPoint x: 973, startPoint y: 509, endPoint x: 105, endPoint y: 505, distance: 868.3
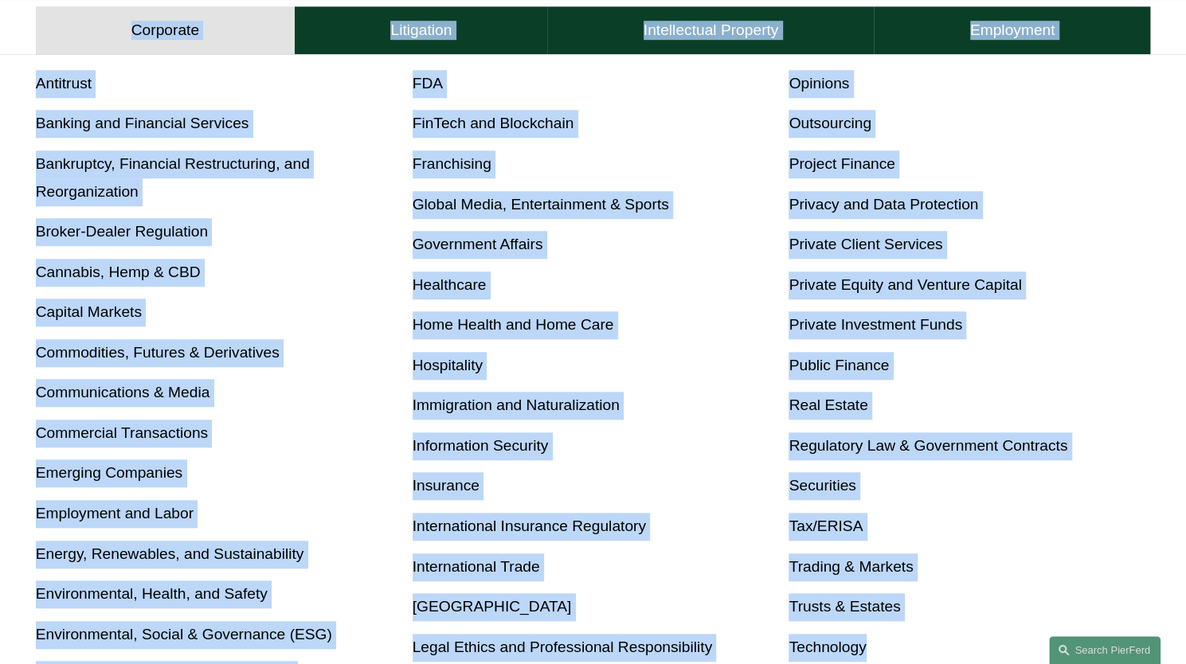
scroll to position [319, 0]
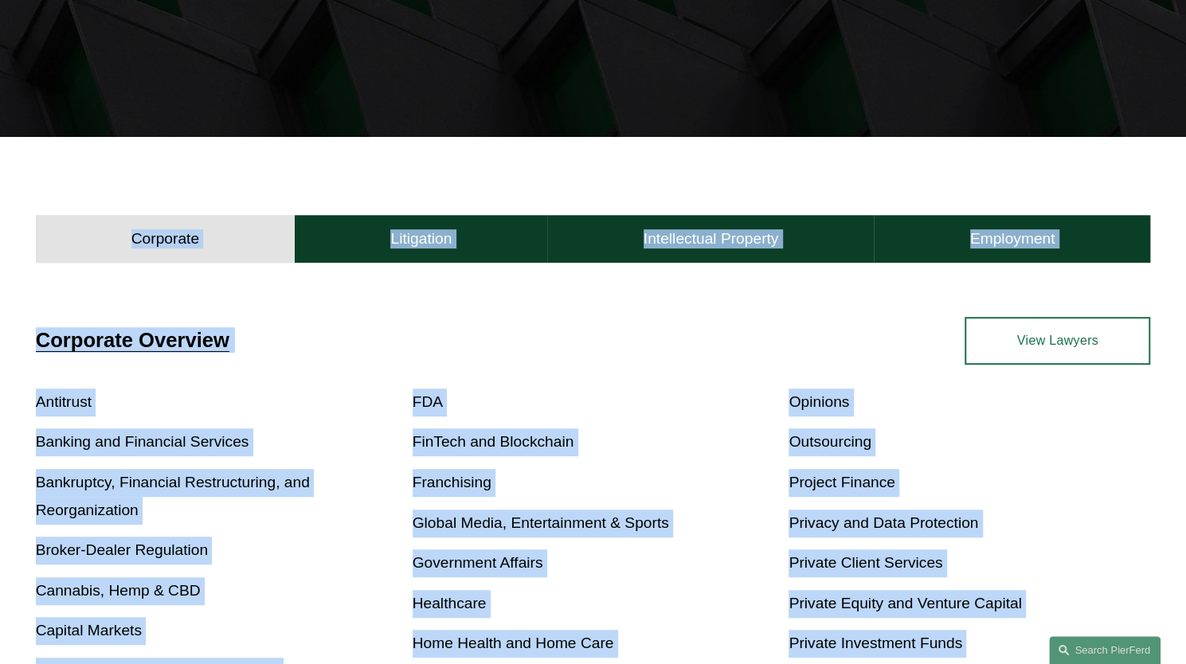
click at [448, 299] on div "Corporate Overview Antitrust Banking and Financial Services Bankruptcy, Financi…" at bounding box center [593, 675] width 1186 height 813
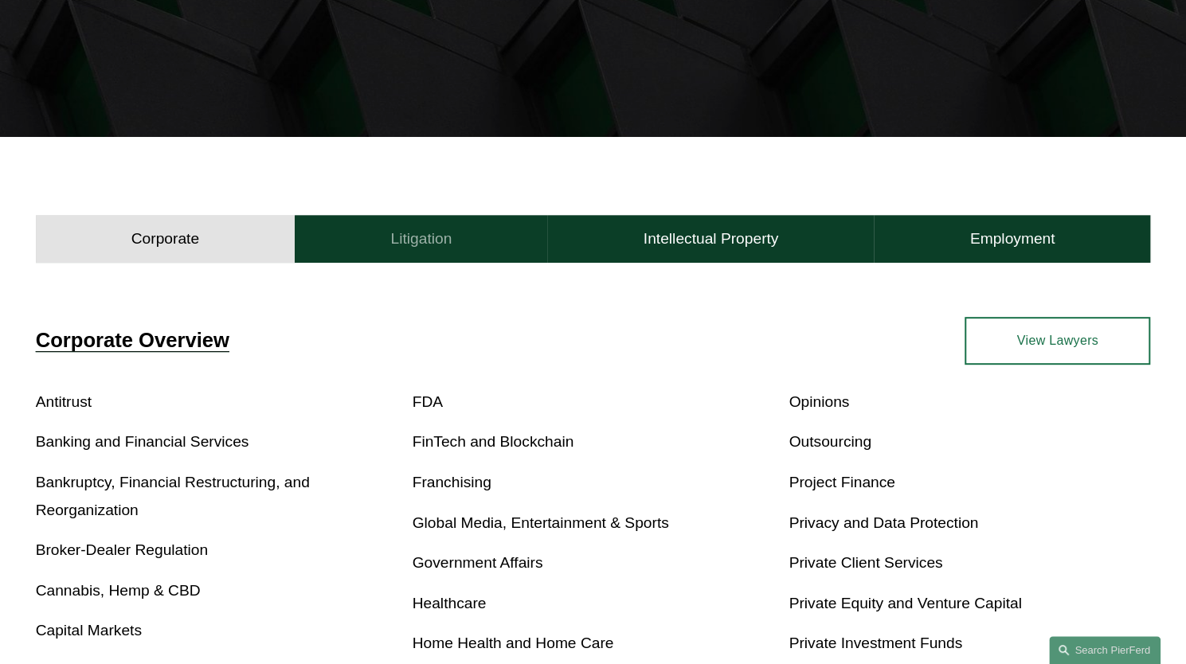
click at [436, 241] on h4 "Litigation" at bounding box center [420, 238] width 61 height 19
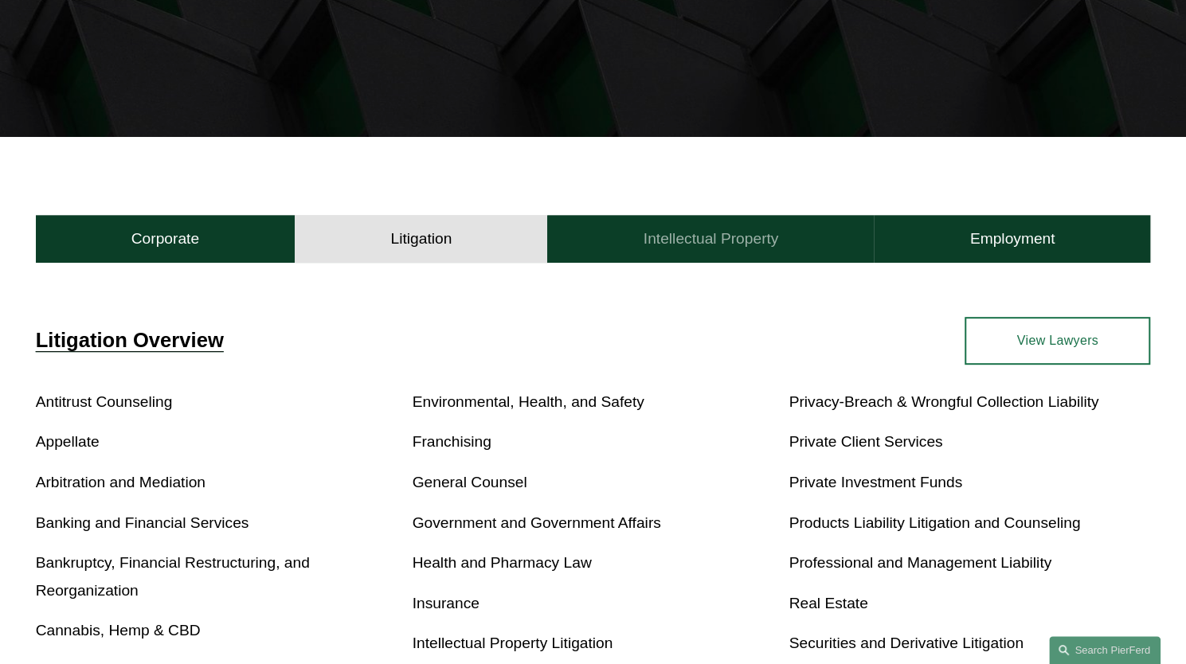
click at [671, 217] on button "Intellectual Property" at bounding box center [710, 239] width 327 height 48
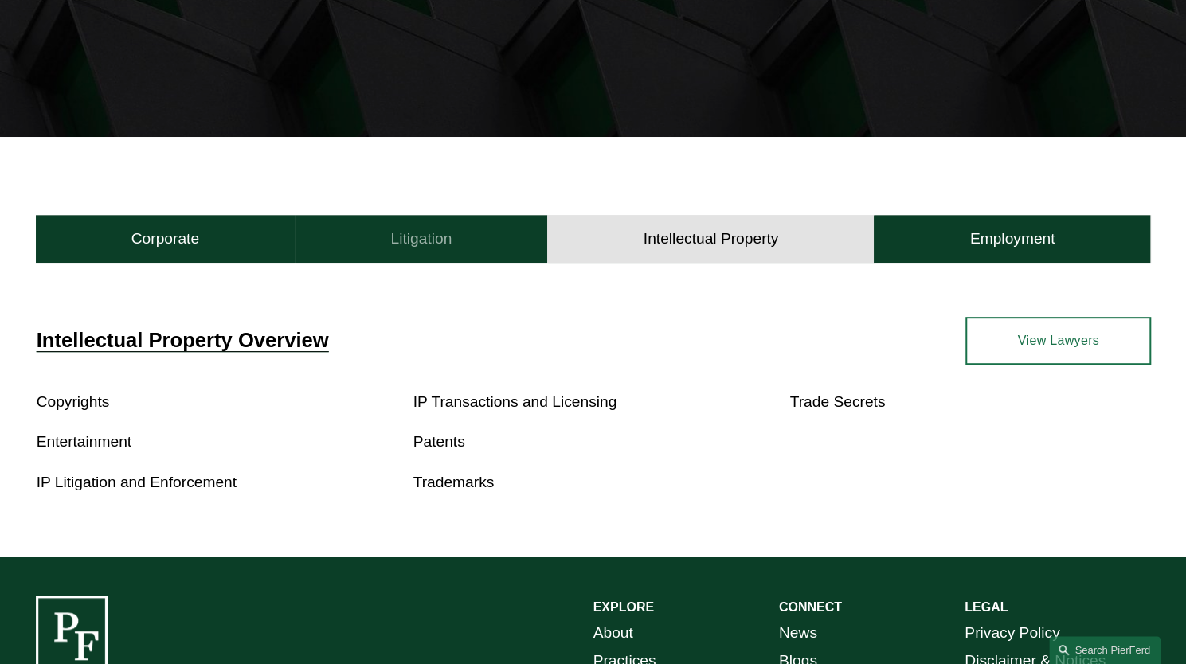
click at [487, 225] on button "Litigation" at bounding box center [421, 239] width 253 height 48
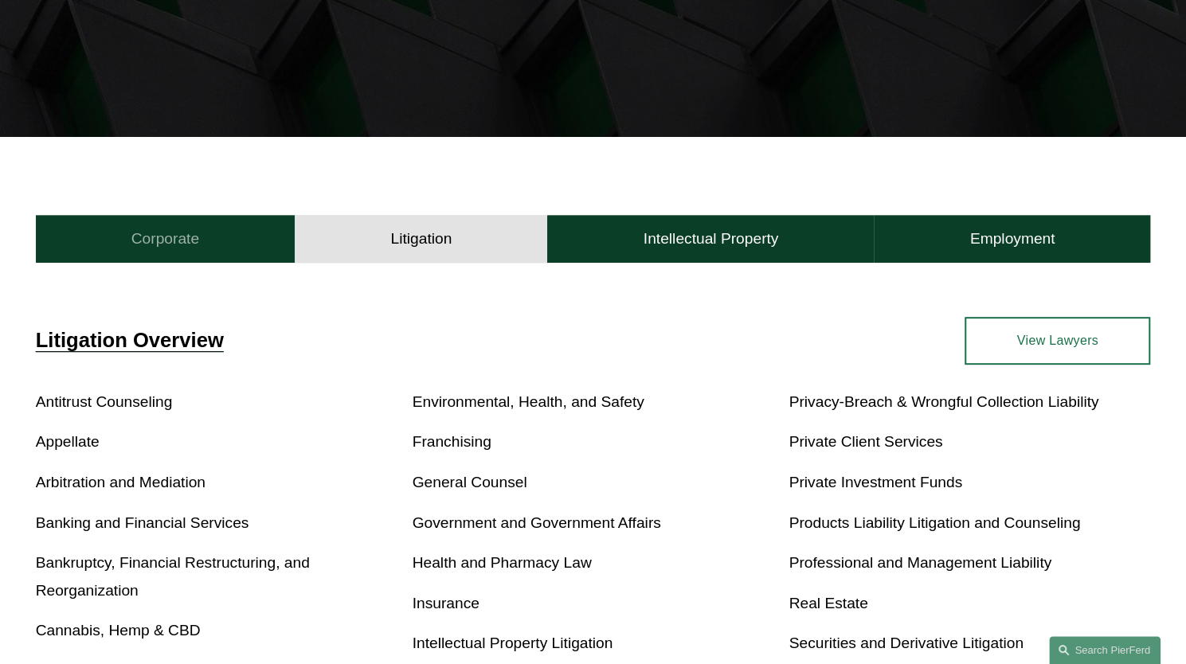
click at [180, 245] on h4 "Corporate" at bounding box center [165, 238] width 68 height 19
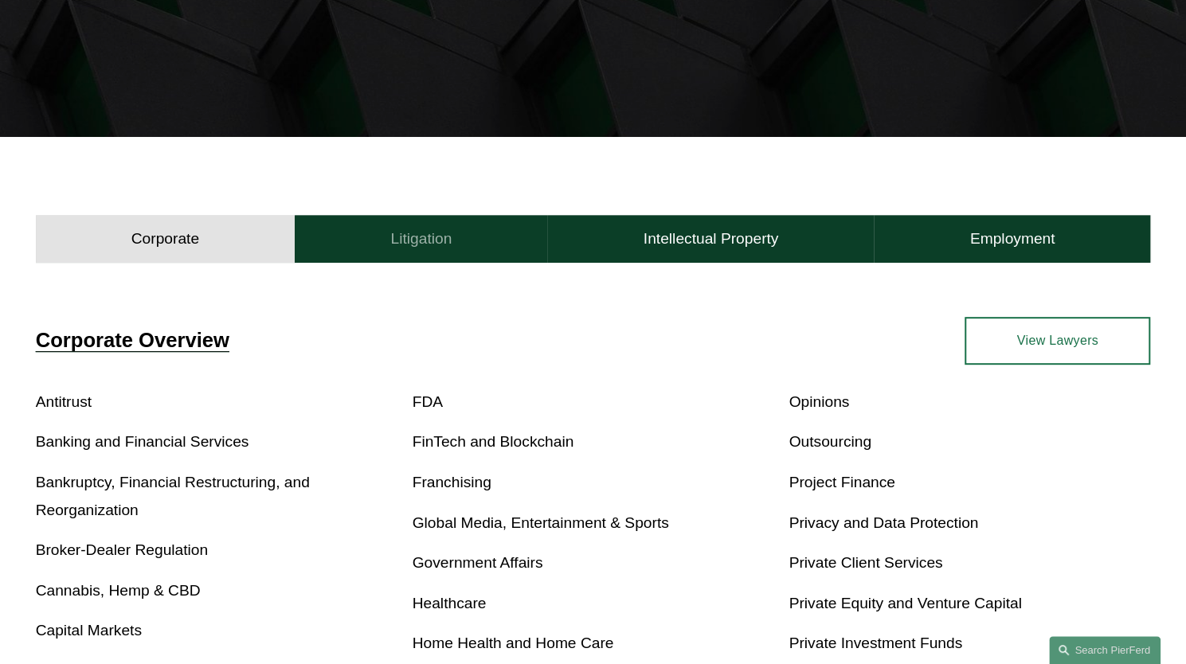
click at [354, 259] on button "Litigation" at bounding box center [421, 239] width 253 height 48
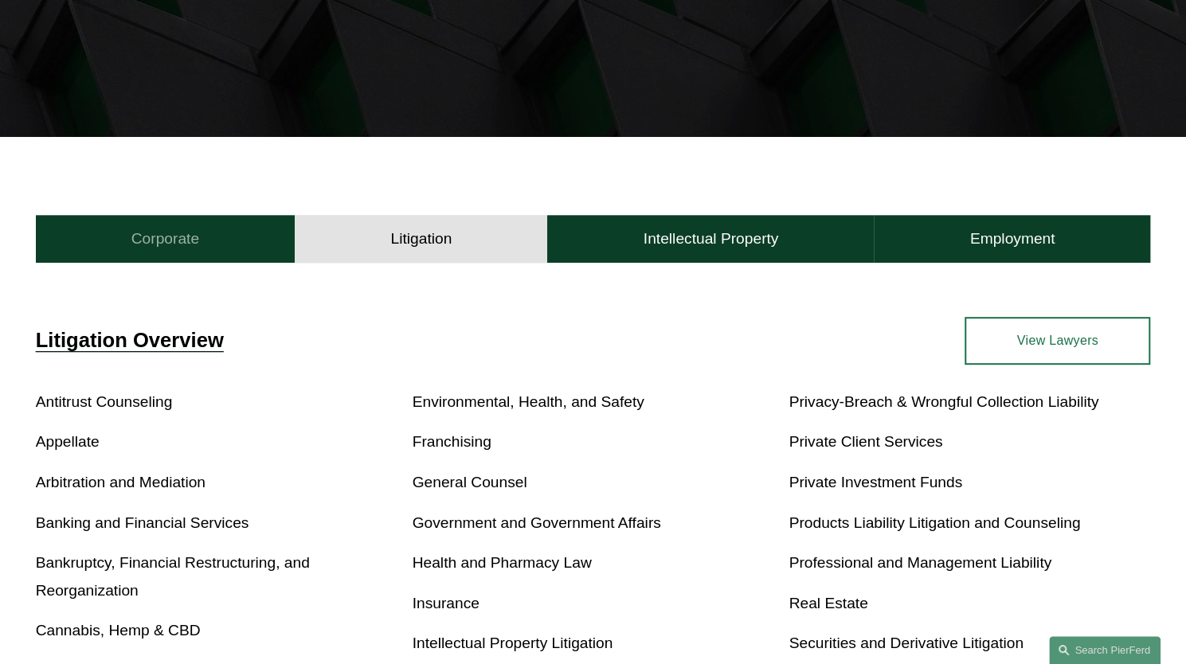
click at [212, 224] on button "Corporate" at bounding box center [166, 239] width 260 height 48
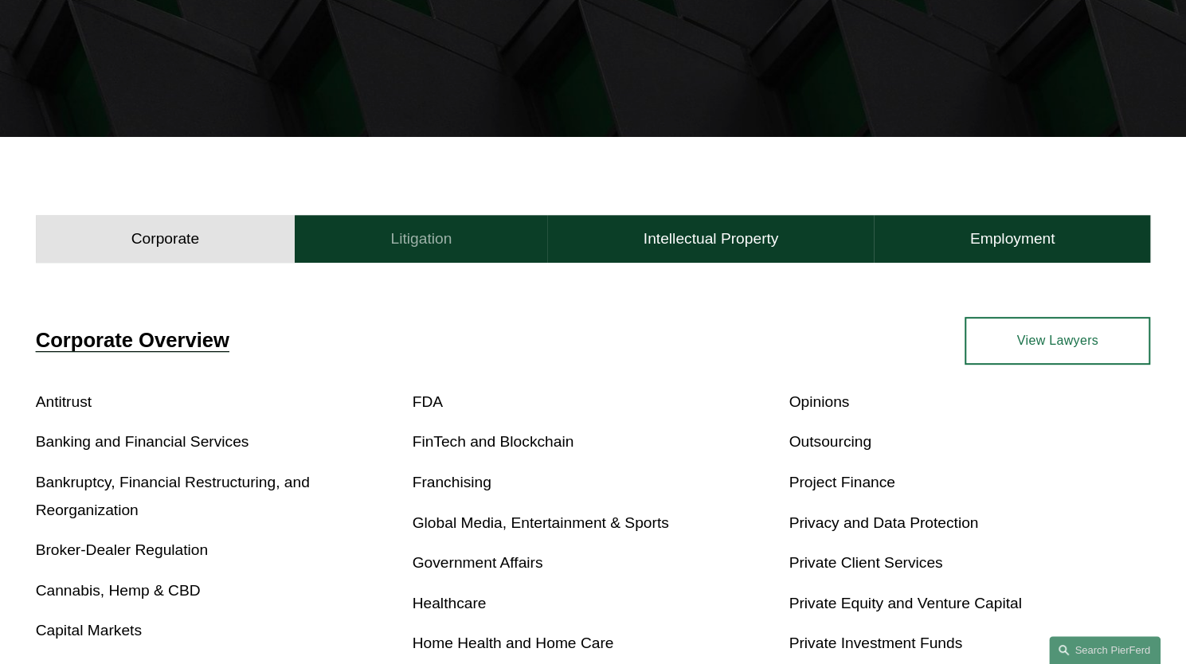
click at [347, 235] on button "Litigation" at bounding box center [421, 239] width 253 height 48
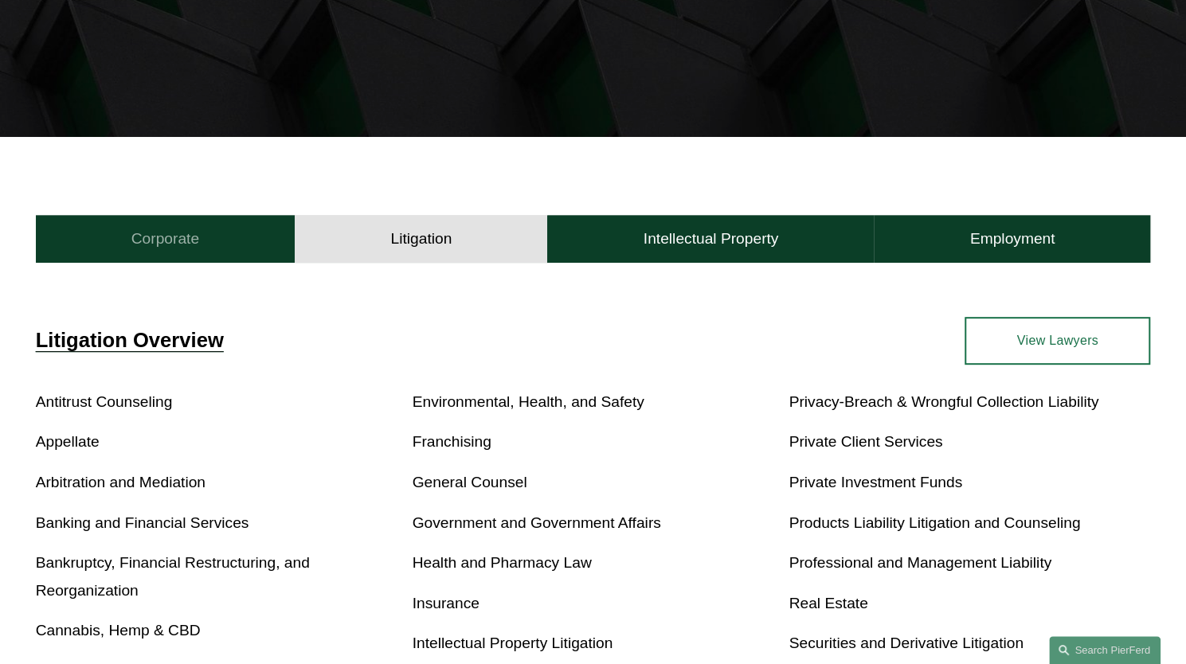
click at [263, 247] on button "Corporate" at bounding box center [166, 239] width 260 height 48
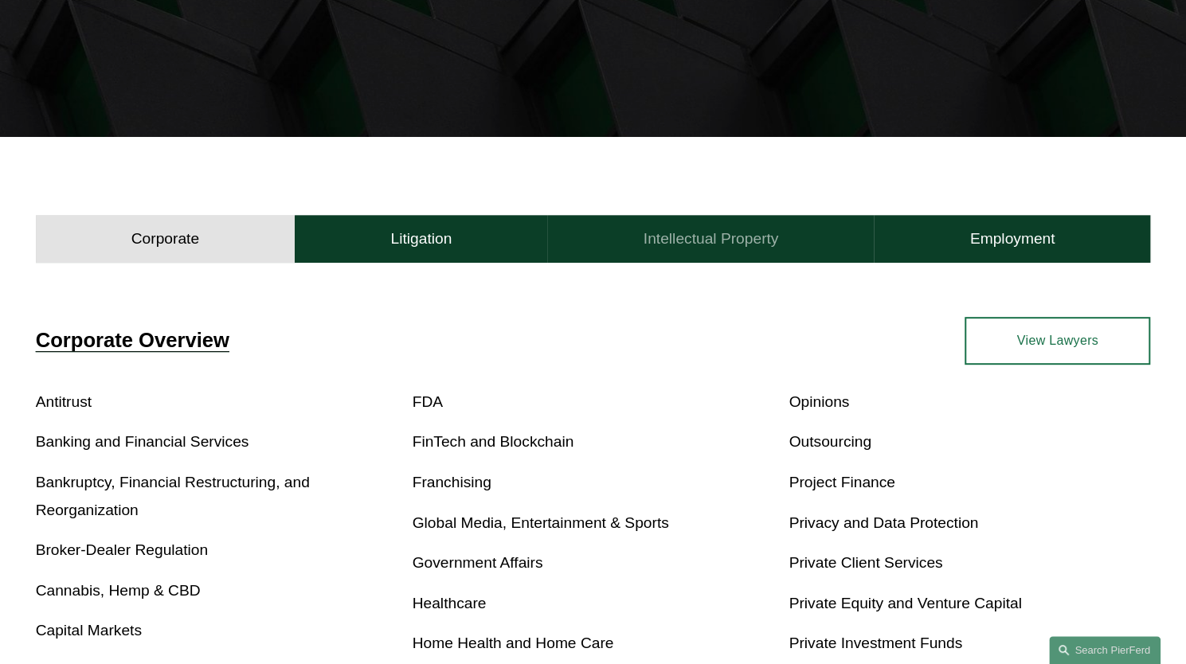
click at [548, 249] on button "Intellectual Property" at bounding box center [710, 239] width 327 height 48
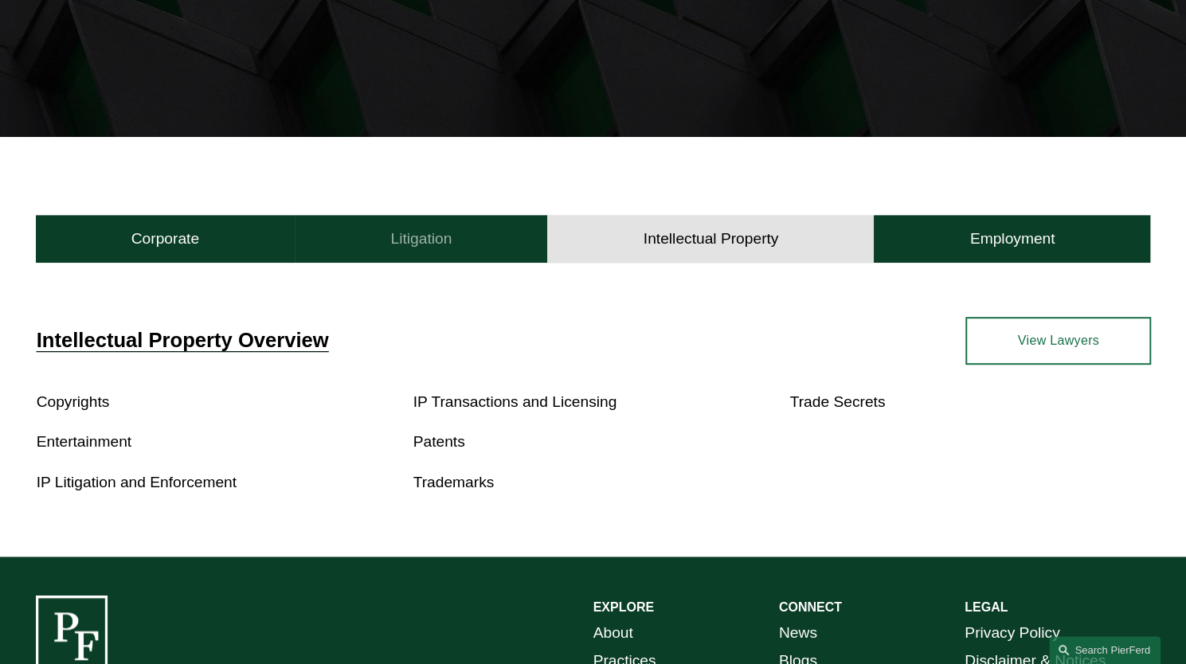
click at [456, 231] on button "Litigation" at bounding box center [421, 239] width 253 height 48
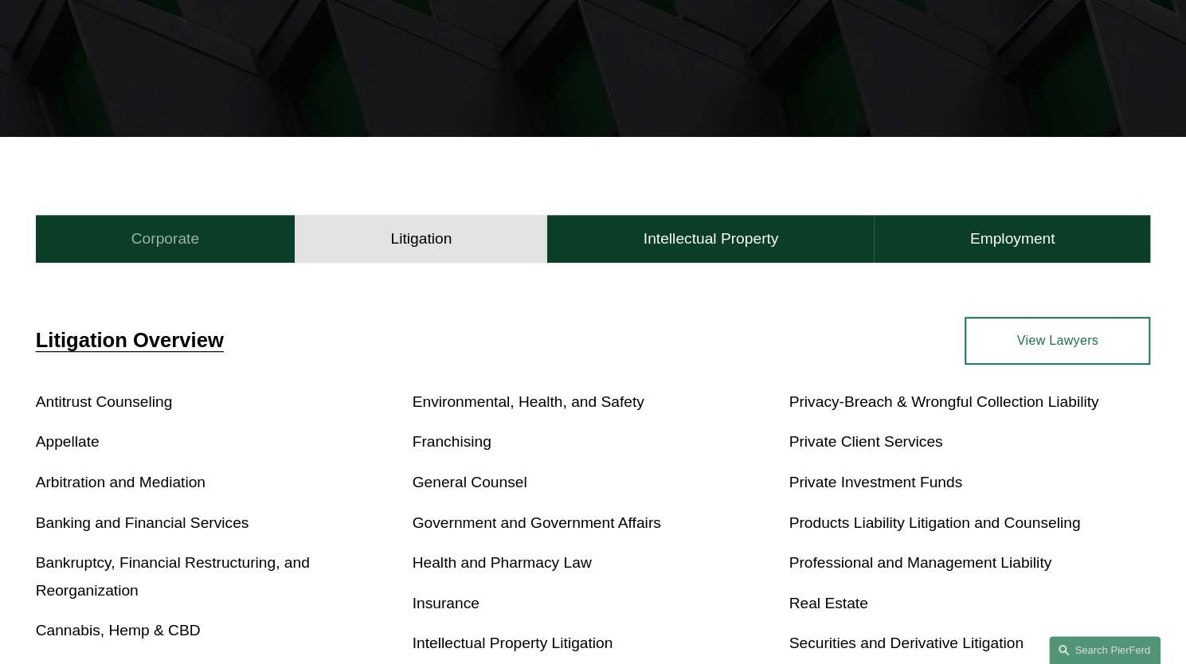
click at [210, 224] on button "Corporate" at bounding box center [166, 239] width 260 height 48
